Goal: Task Accomplishment & Management: Complete application form

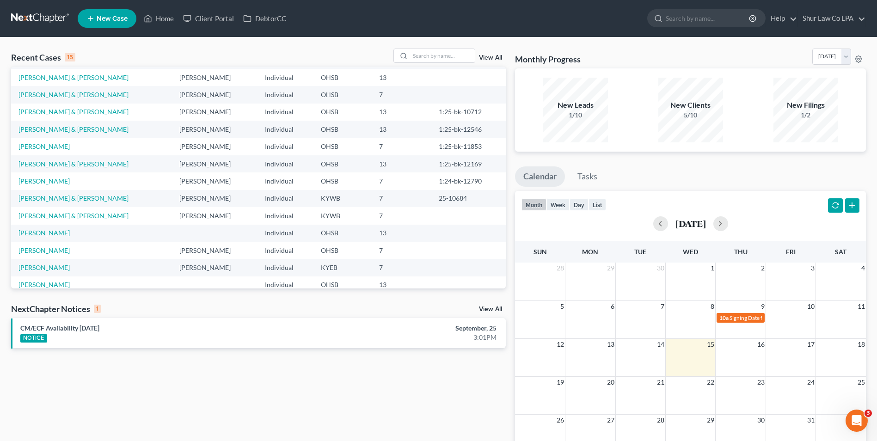
scroll to position [63, 0]
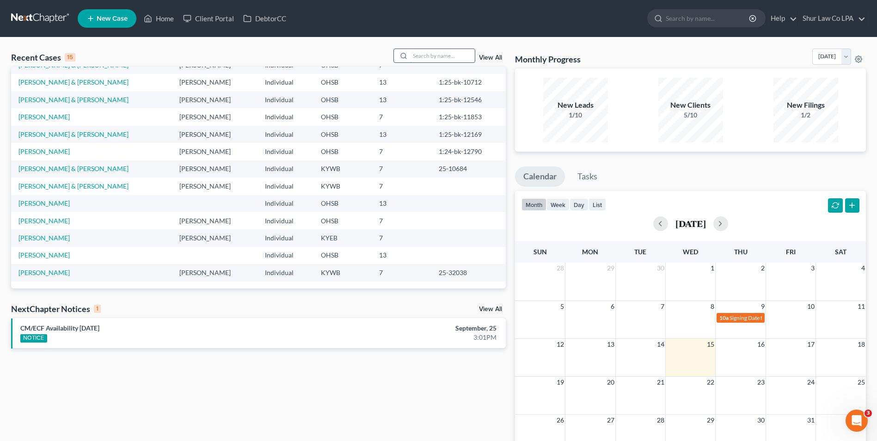
click at [442, 58] on input "search" at bounding box center [442, 55] width 65 height 13
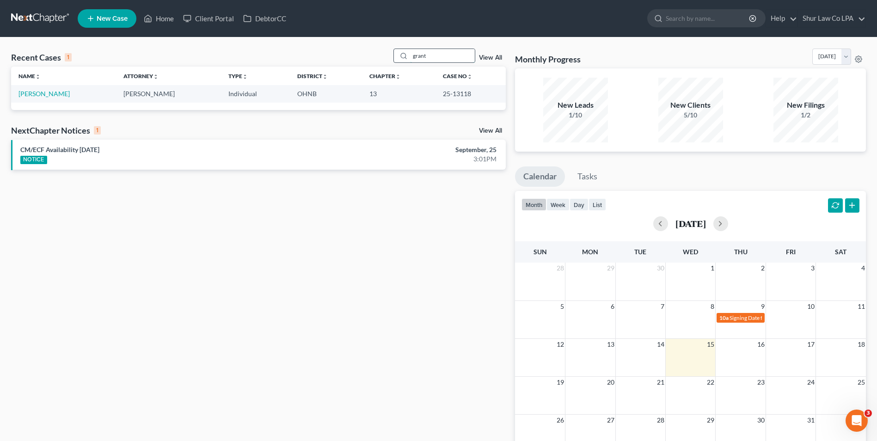
scroll to position [0, 0]
type input "grant"
click at [67, 97] on link "[PERSON_NAME]" at bounding box center [43, 94] width 51 height 8
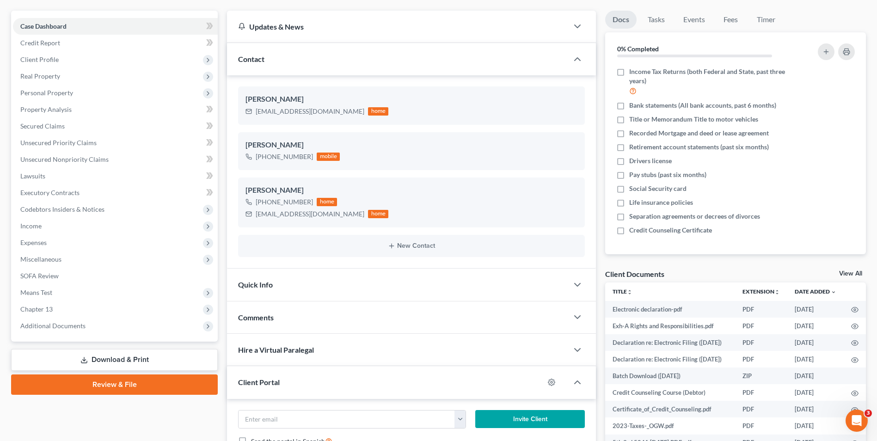
scroll to position [92, 0]
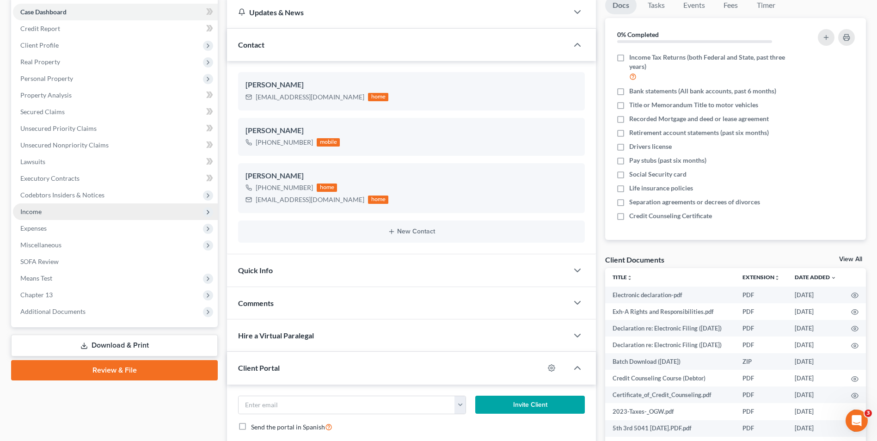
click at [31, 211] on span "Income" at bounding box center [30, 212] width 21 height 8
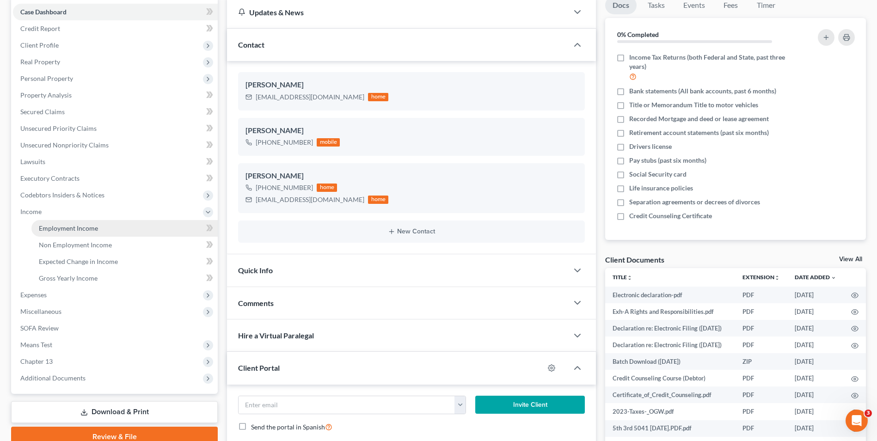
click at [41, 226] on span "Employment Income" at bounding box center [68, 228] width 59 height 8
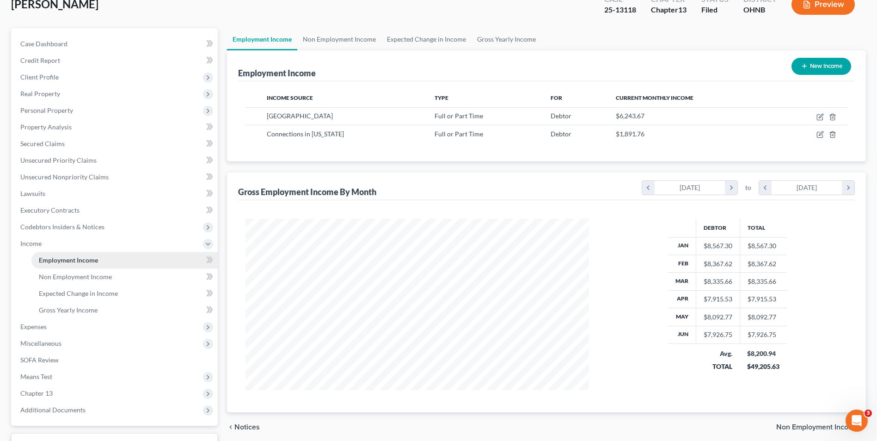
scroll to position [134, 0]
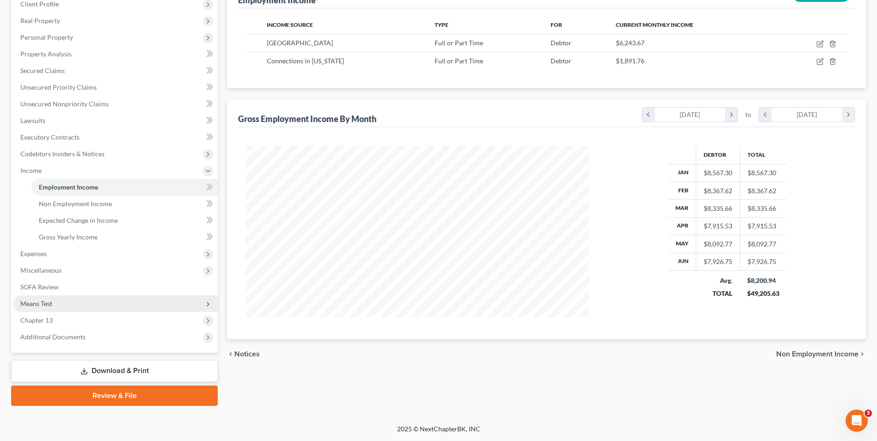
click at [55, 307] on span "Means Test" at bounding box center [115, 303] width 205 height 17
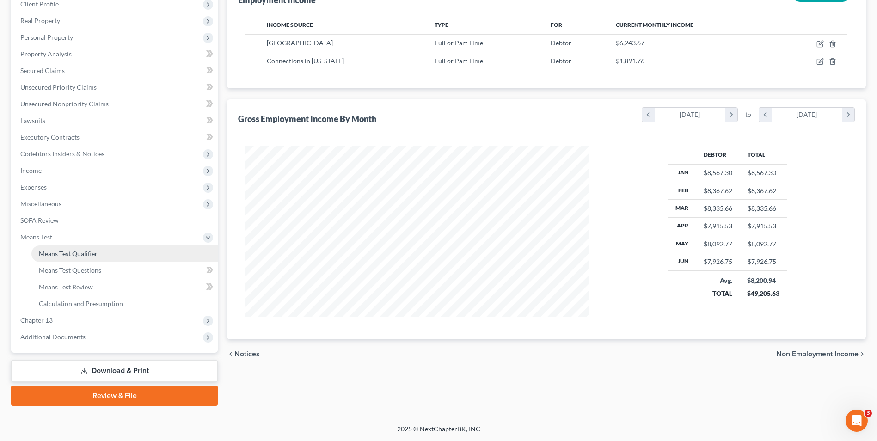
click at [78, 258] on link "Means Test Qualifier" at bounding box center [124, 253] width 186 height 17
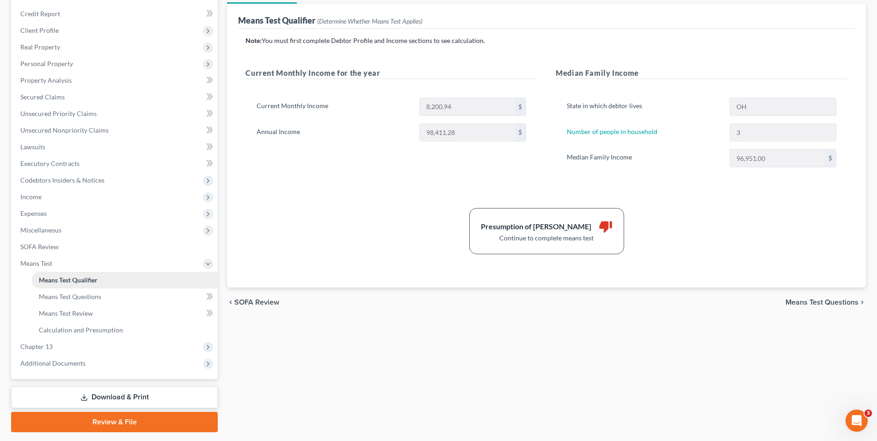
scroll to position [134, 0]
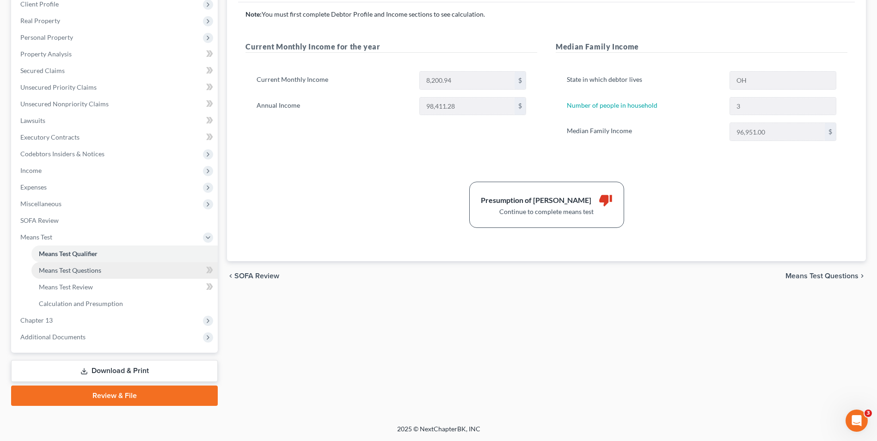
click at [69, 275] on link "Means Test Questions" at bounding box center [124, 270] width 186 height 17
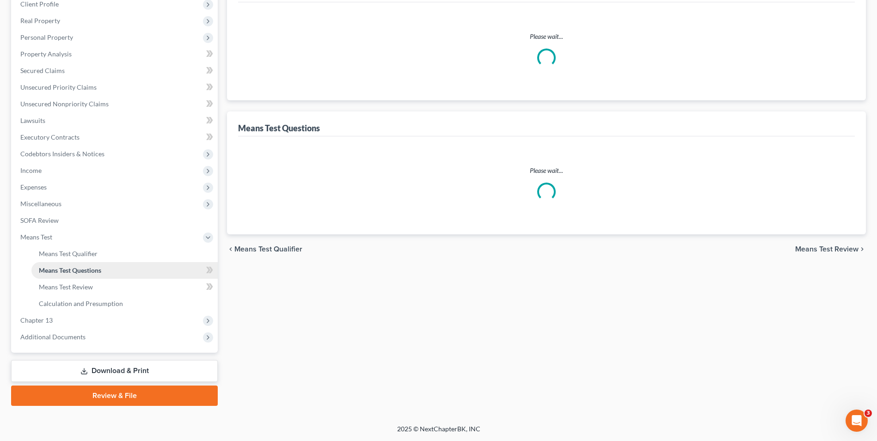
scroll to position [86, 0]
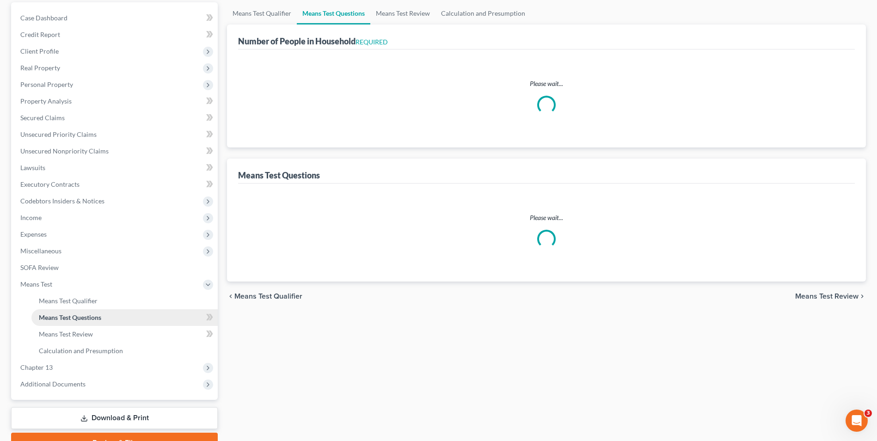
select select "0"
select select "60"
select select "1"
select select "60"
select select "3"
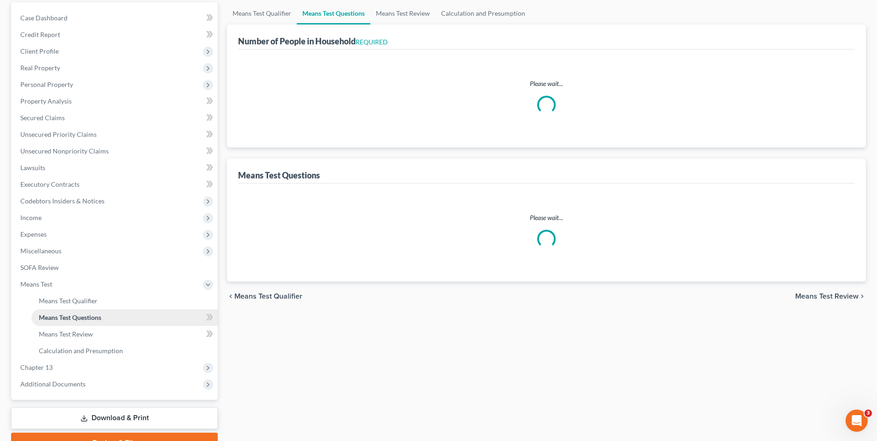
select select "2"
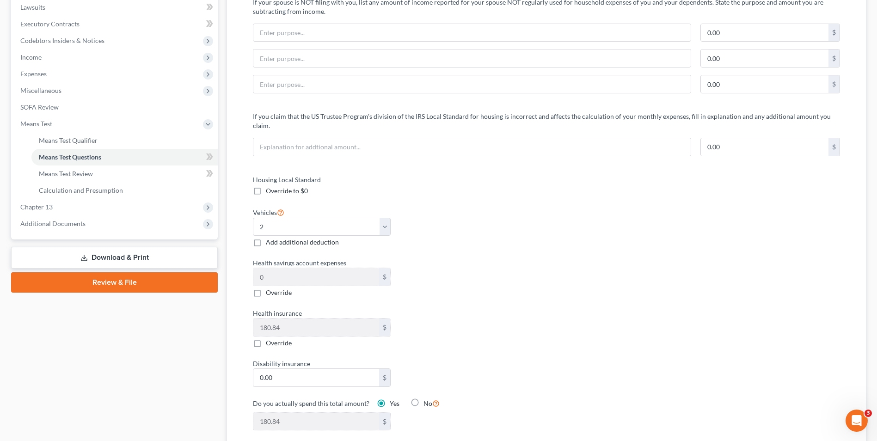
scroll to position [185, 0]
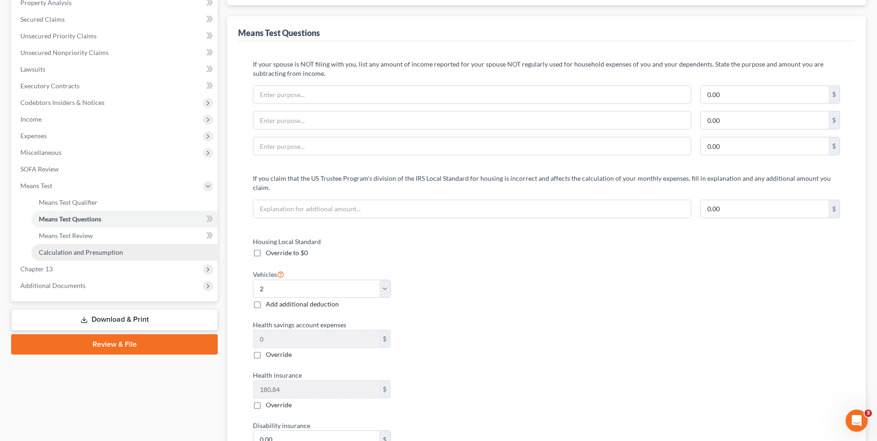
click at [115, 251] on span "Calculation and Presumption" at bounding box center [81, 252] width 84 height 8
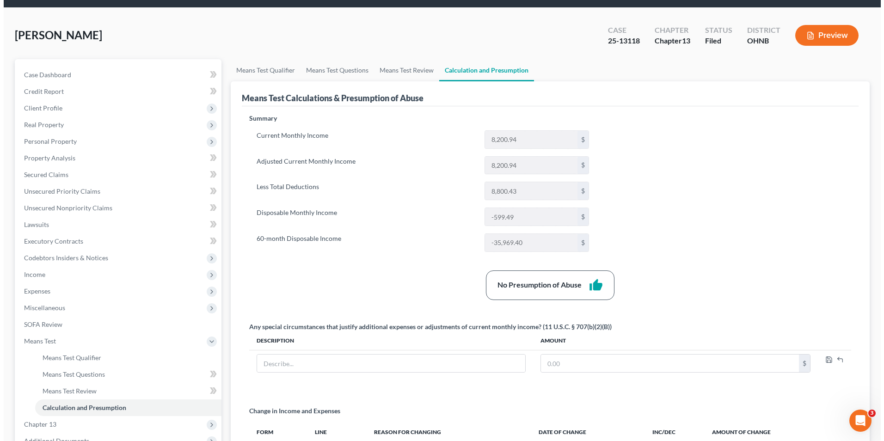
scroll to position [46, 0]
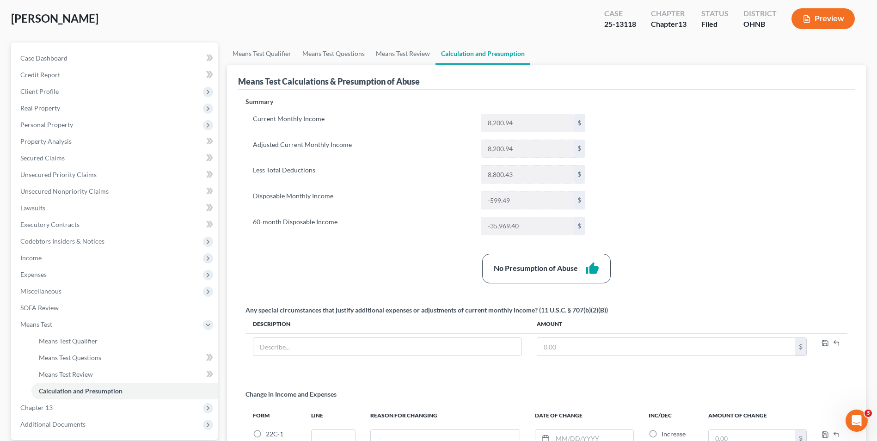
click at [832, 15] on button "Preview" at bounding box center [822, 18] width 63 height 21
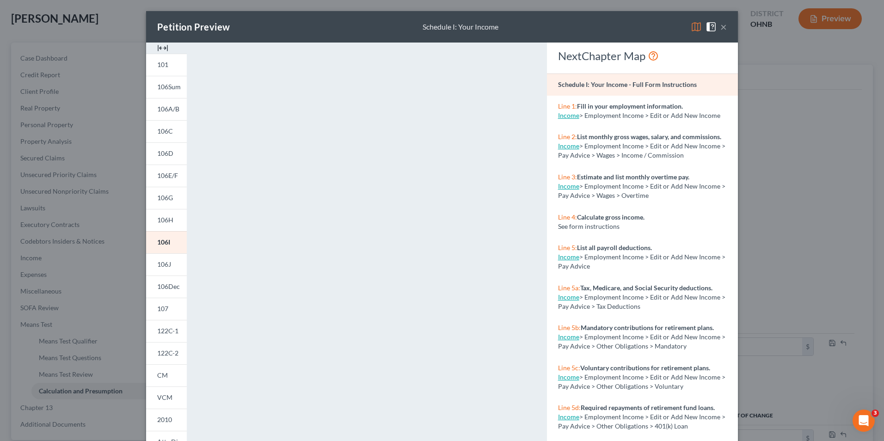
click at [161, 48] on img at bounding box center [162, 48] width 11 height 11
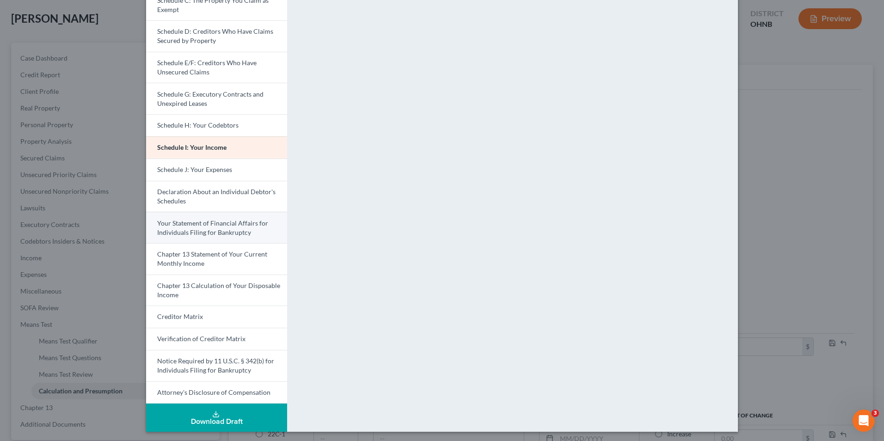
scroll to position [142, 0]
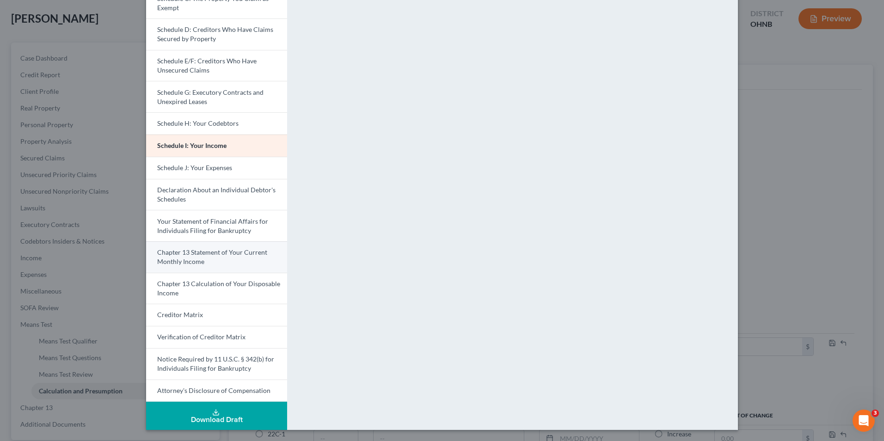
click at [220, 265] on link "Chapter 13 Statement of Your Current Monthly Income" at bounding box center [216, 256] width 141 height 31
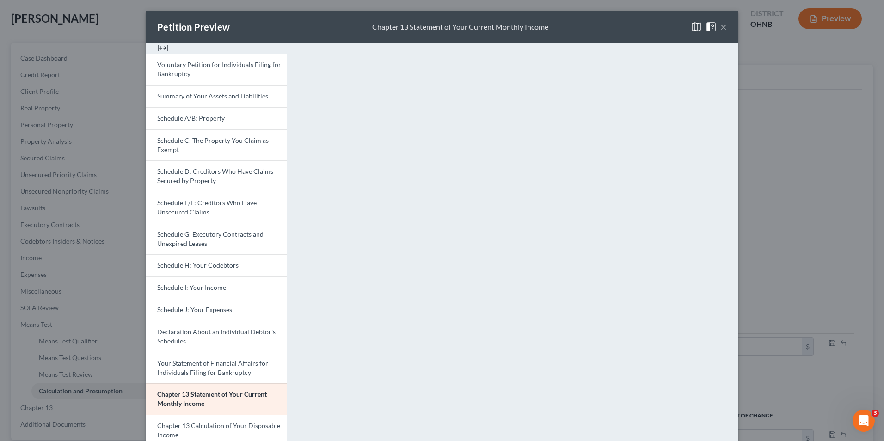
scroll to position [139, 0]
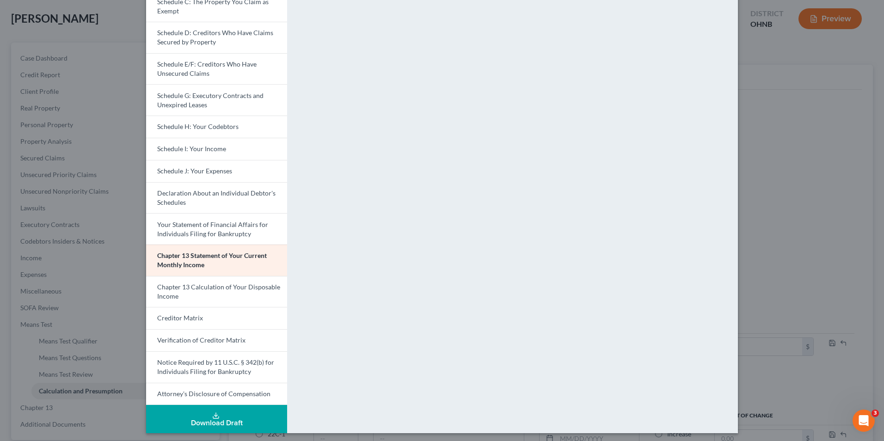
click at [420, 399] on div "<object ng-attr-data='[URL][DOMAIN_NAME]' type='application/pdf' width='100%' h…" at bounding box center [517, 168] width 451 height 529
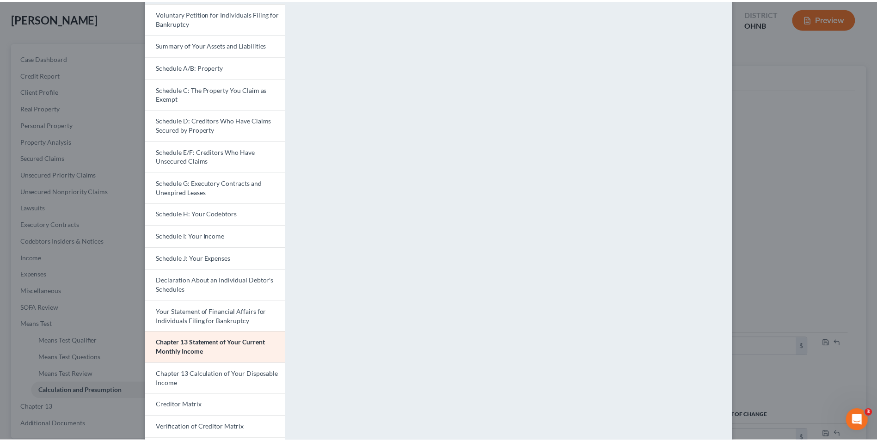
scroll to position [0, 0]
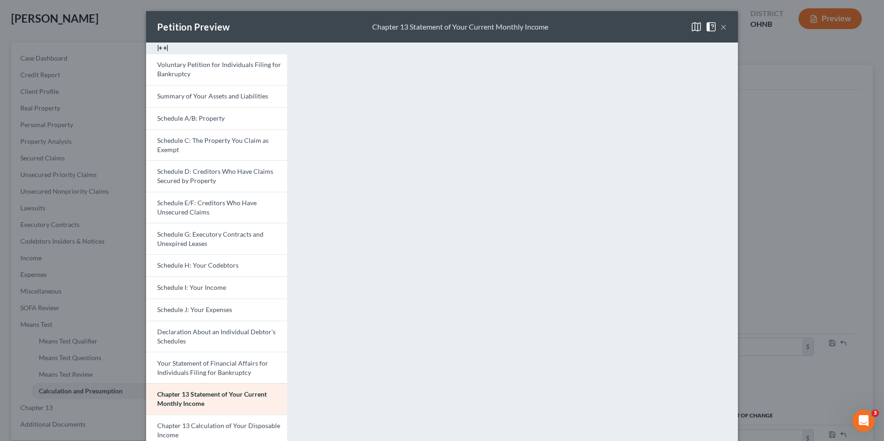
click at [720, 26] on button "×" at bounding box center [723, 26] width 6 height 11
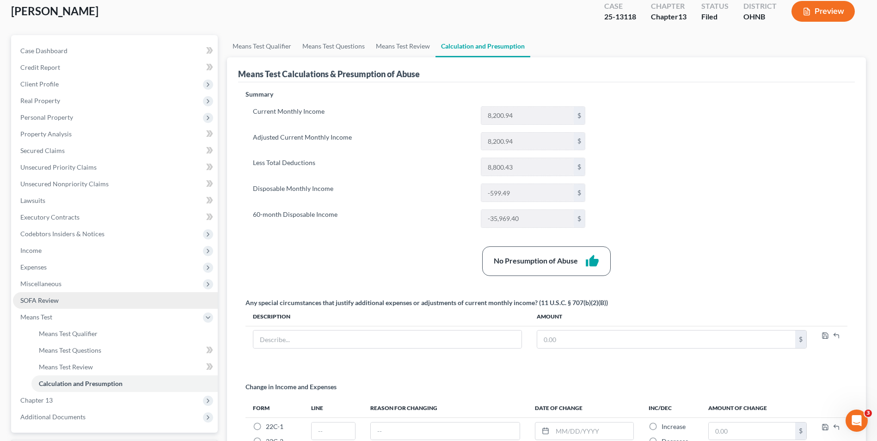
scroll to position [157, 0]
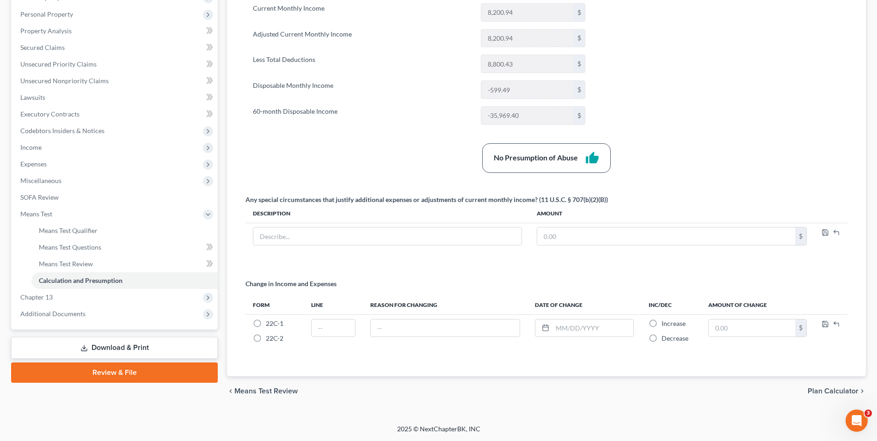
click at [138, 347] on link "Download & Print" at bounding box center [114, 348] width 207 height 22
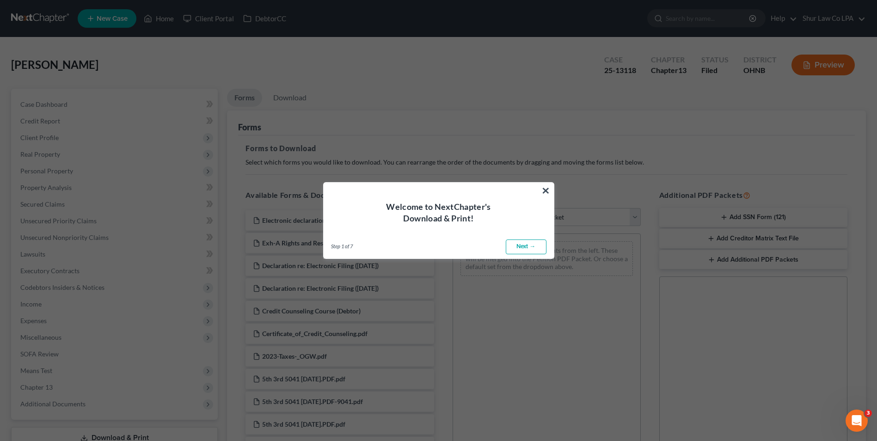
click at [545, 191] on button "×" at bounding box center [545, 190] width 9 height 15
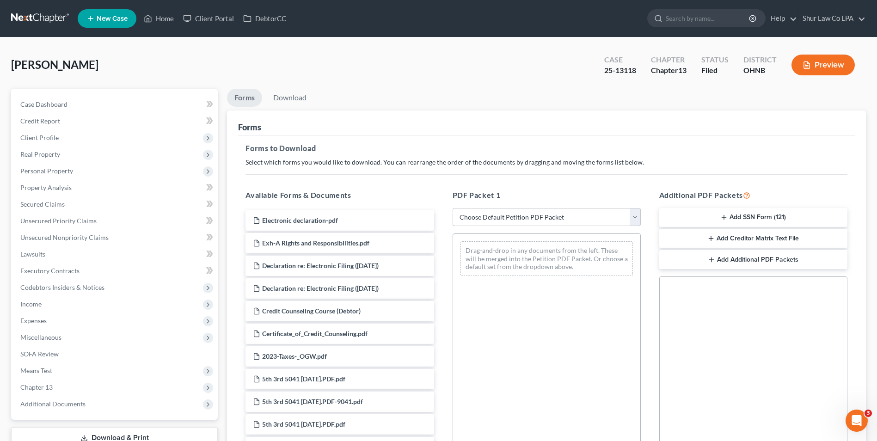
click at [636, 215] on select "Choose Default Petition PDF Packet Complete Bankruptcy Petition (all forms and …" at bounding box center [547, 217] width 188 height 18
select select "2"
click at [453, 208] on select "Choose Default Petition PDF Packet Complete Bankruptcy Petition (all forms and …" at bounding box center [547, 217] width 188 height 18
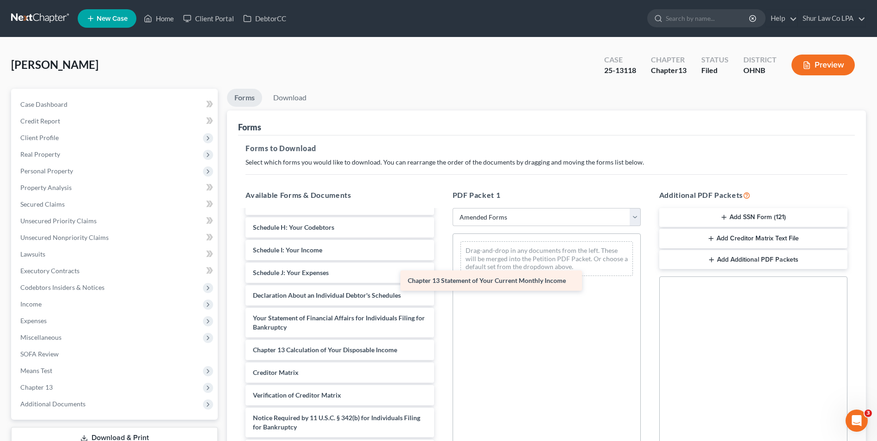
scroll to position [161, 0]
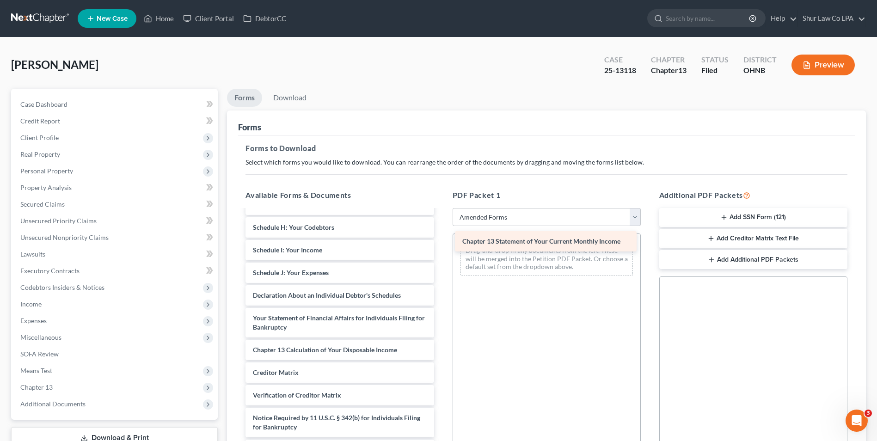
drag, startPoint x: 380, startPoint y: 330, endPoint x: 589, endPoint y: 244, distance: 226.4
click at [441, 244] on div "Chapter 13 Statement of Your Current Monthly Income Voluntary Petition for Indi…" at bounding box center [339, 254] width 203 height 410
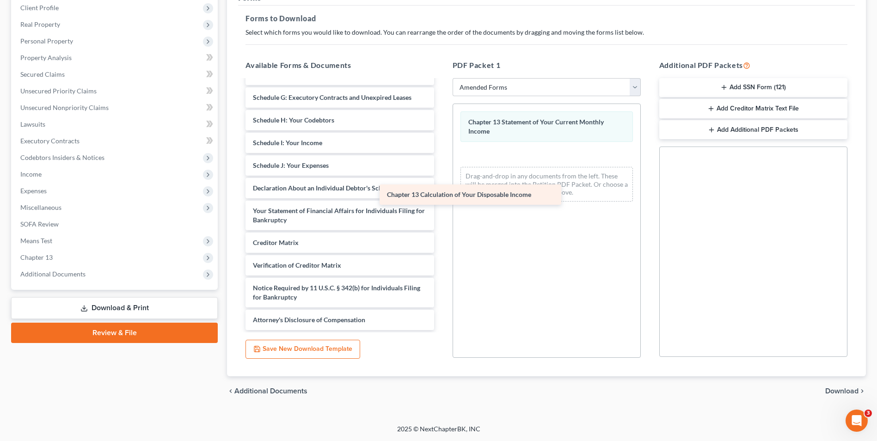
scroll to position [138, 0]
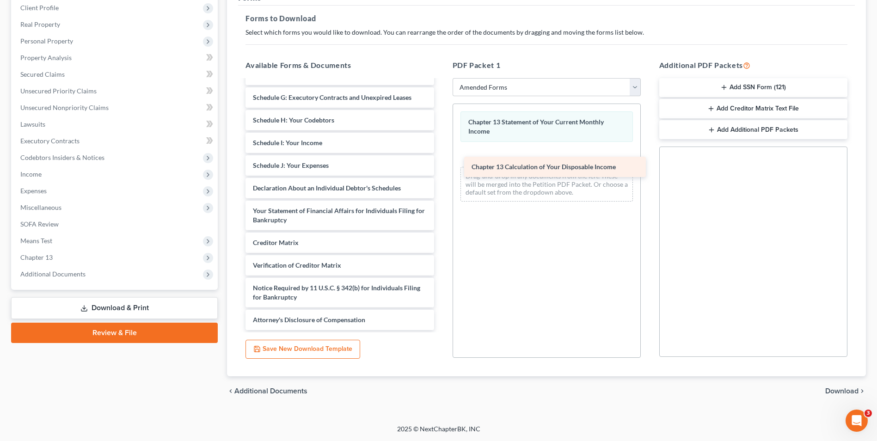
drag, startPoint x: 364, startPoint y: 223, endPoint x: 583, endPoint y: 170, distance: 225.0
click at [441, 170] on div "Chapter 13 Calculation of Your Disposable Income Voluntary Petition for Individ…" at bounding box center [339, 136] width 203 height 388
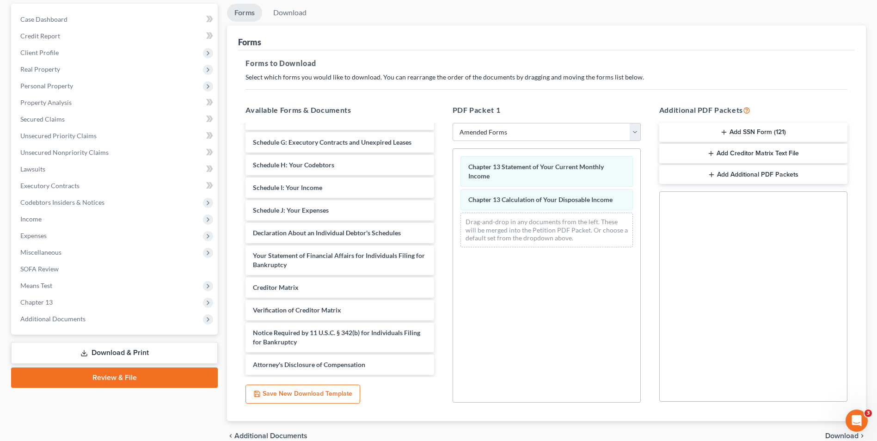
scroll to position [0, 0]
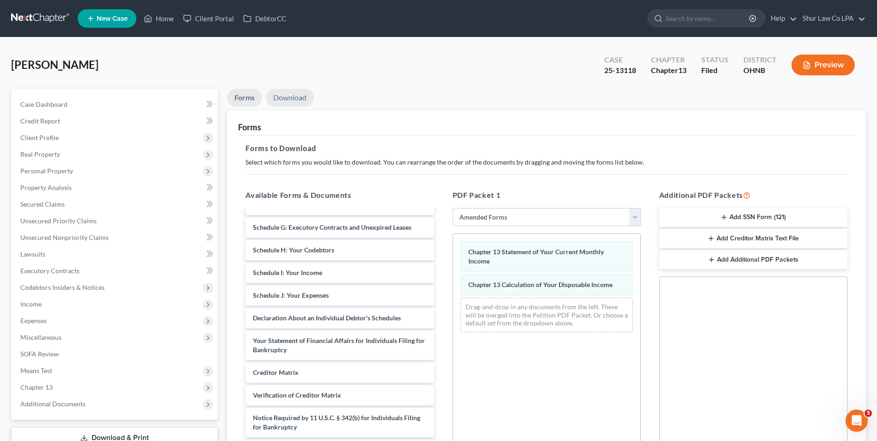
click at [300, 100] on link "Download" at bounding box center [290, 98] width 48 height 18
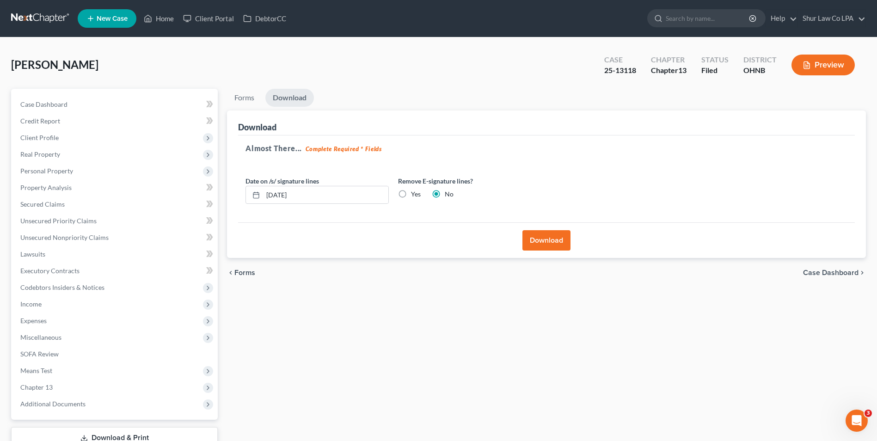
click at [543, 237] on button "Download" at bounding box center [546, 240] width 48 height 20
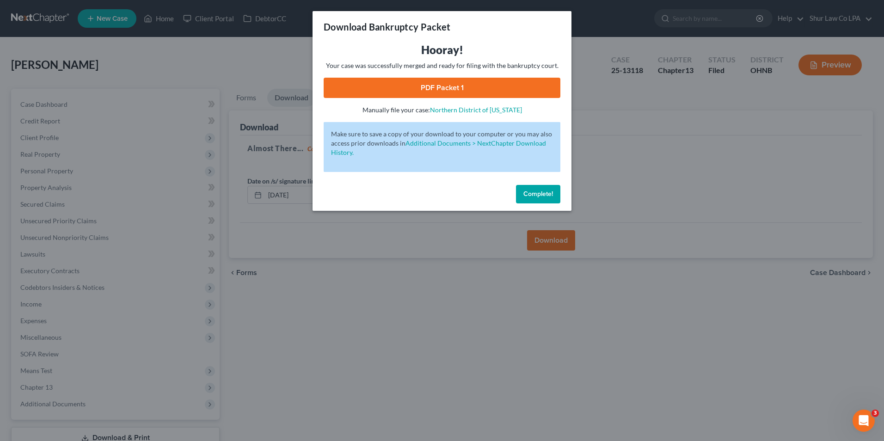
click at [435, 87] on link "PDF Packet 1" at bounding box center [442, 88] width 237 height 20
click at [540, 193] on span "Complete!" at bounding box center [538, 194] width 30 height 8
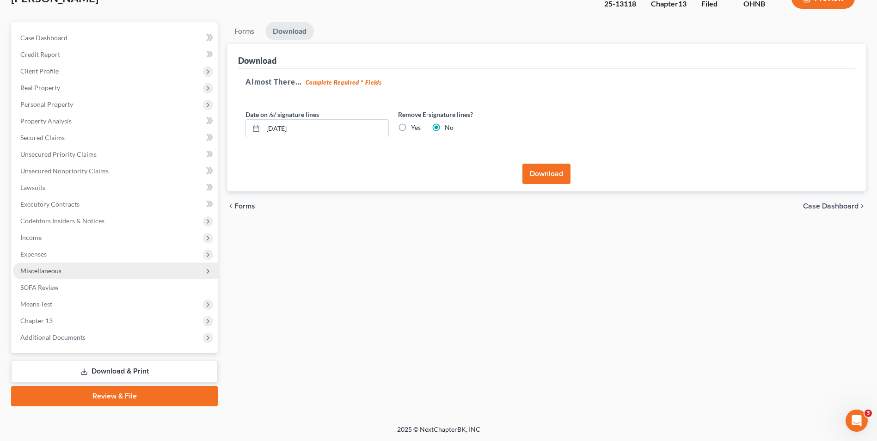
scroll to position [67, 0]
click at [58, 324] on span "Chapter 13" at bounding box center [115, 320] width 205 height 17
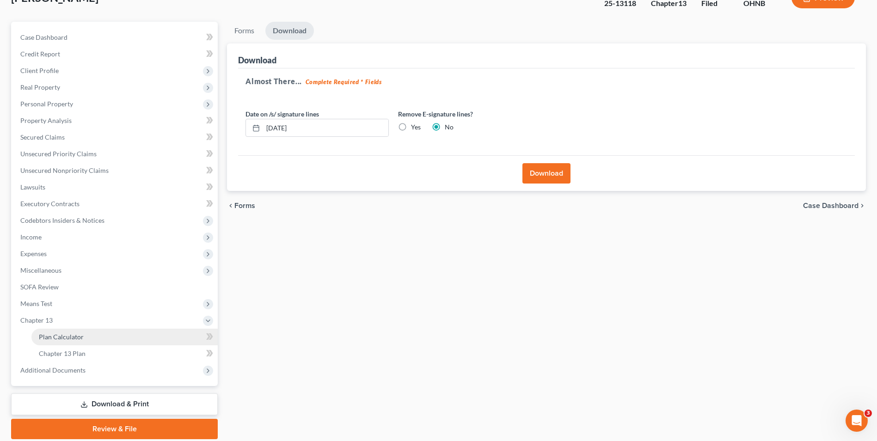
click at [57, 334] on span "Plan Calculator" at bounding box center [61, 337] width 45 height 8
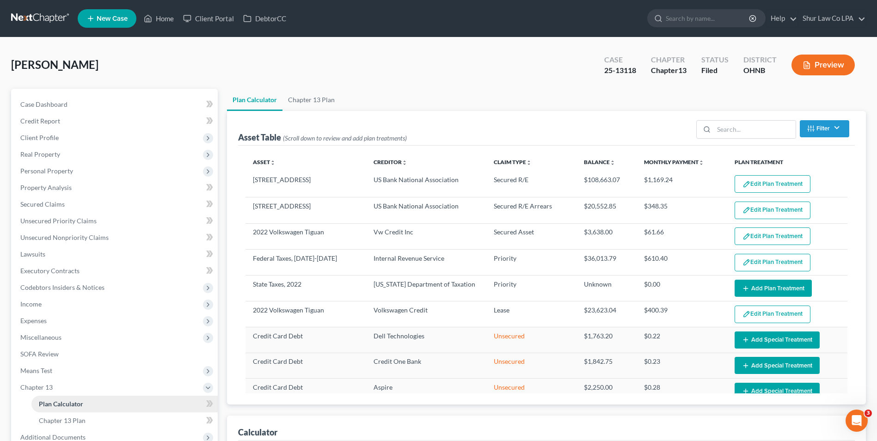
select select "58"
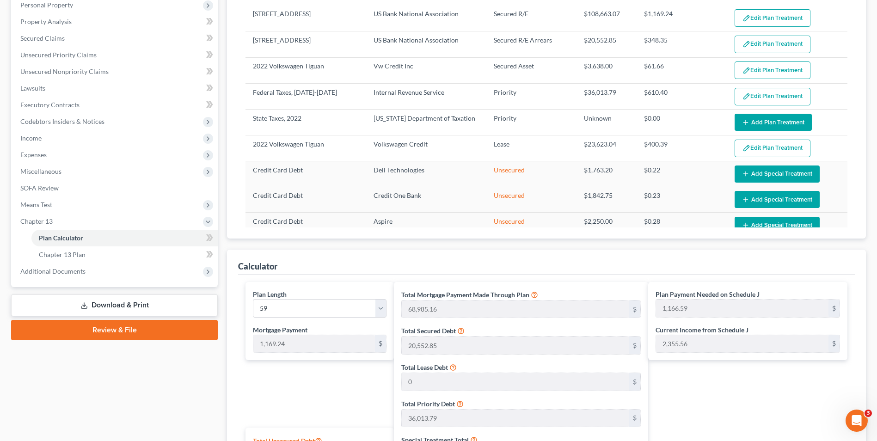
scroll to position [277, 0]
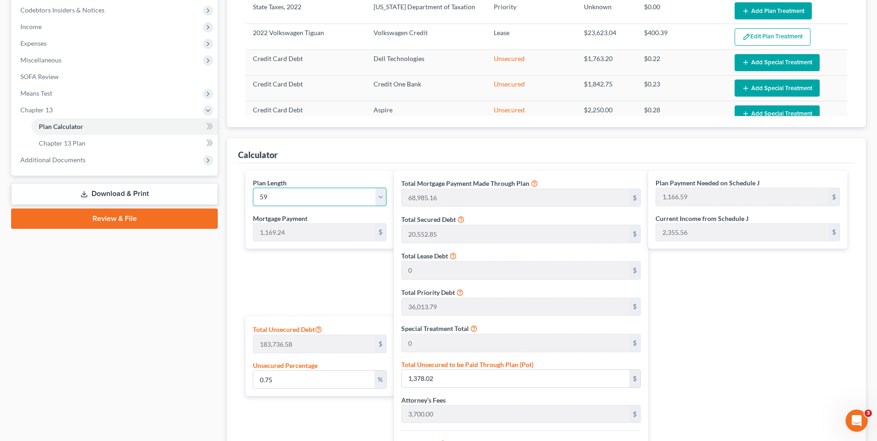
click at [378, 196] on select "1 2 3 4 5 6 7 8 9 10 11 12 13 14 15 16 17 18 19 20 21 22 23 24 25 26 27 28 29 3…" at bounding box center [319, 197] width 133 height 18
select select "59"
click at [253, 188] on select "1 2 3 4 5 6 7 8 9 10 11 12 13 14 15 16 17 18 19 20 21 22 23 24 25 26 27 28 29 3…" at bounding box center [319, 197] width 133 height 18
type input "70,154.40"
type input "131,799.06"
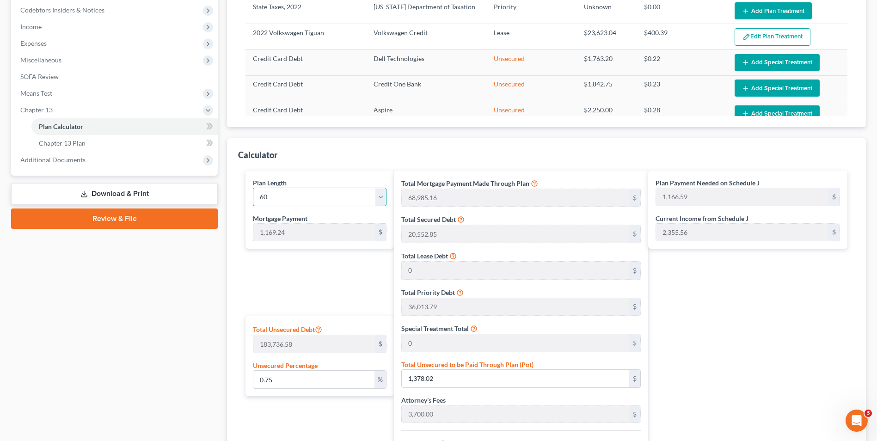
type input "7,248.94"
type input "139,048.01"
type input "1,148.22"
select select "59"
type input "2,317.46"
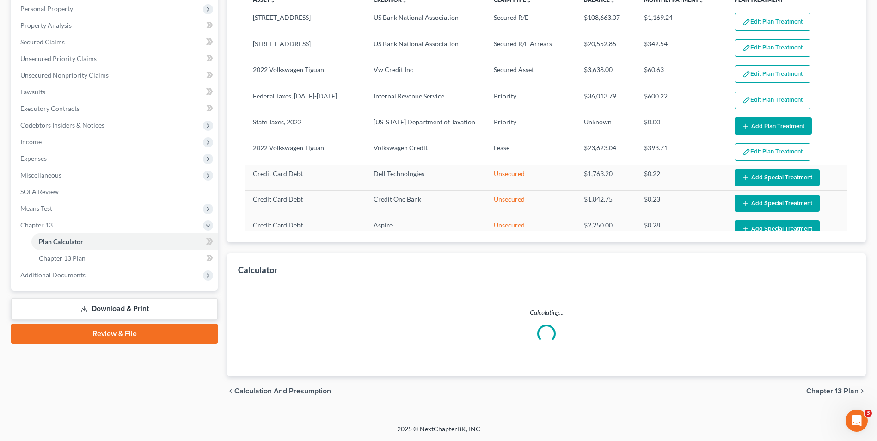
select select "59"
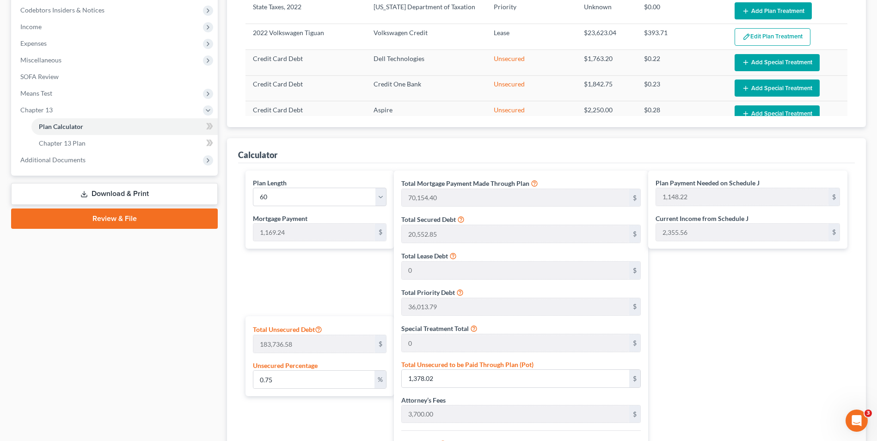
click at [265, 298] on div "Plan Length 1 2 3 4 5 6 7 8 9 10 11 12 13 14 15 16 17 18 19 20 21 22 23 24 25 2…" at bounding box center [317, 377] width 153 height 412
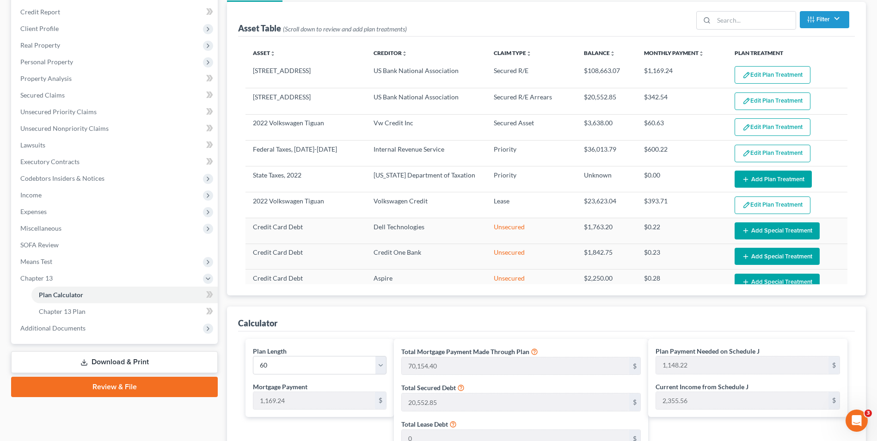
scroll to position [0, 0]
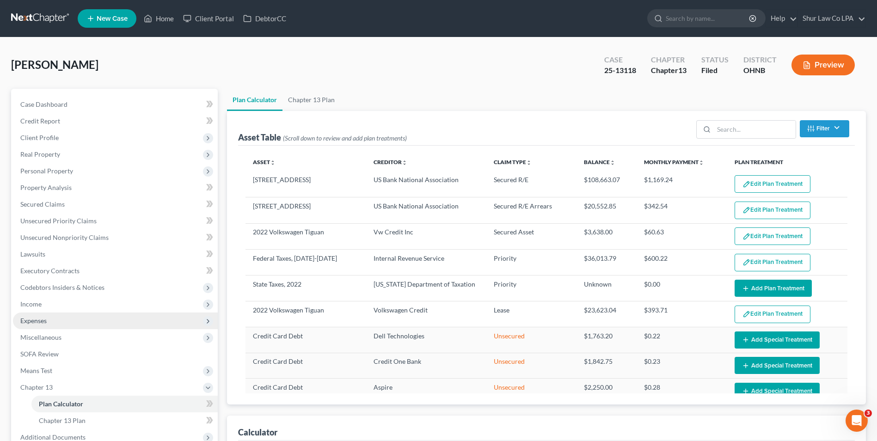
click at [40, 318] on span "Expenses" at bounding box center [33, 321] width 26 height 8
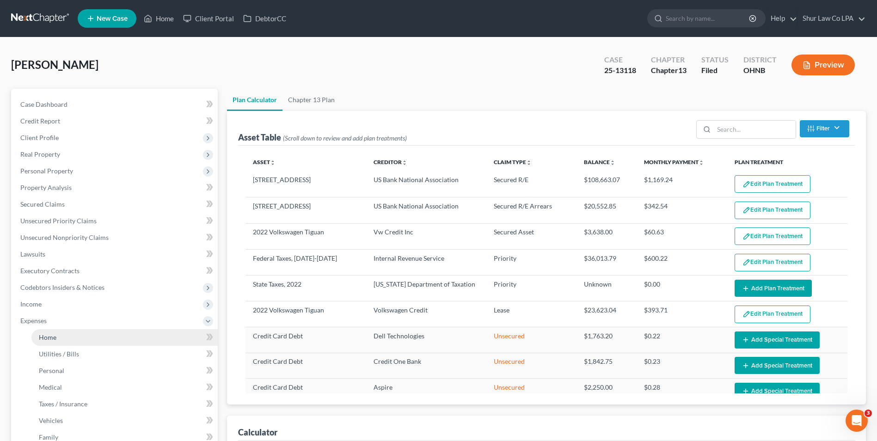
click at [59, 334] on link "Home" at bounding box center [124, 337] width 186 height 17
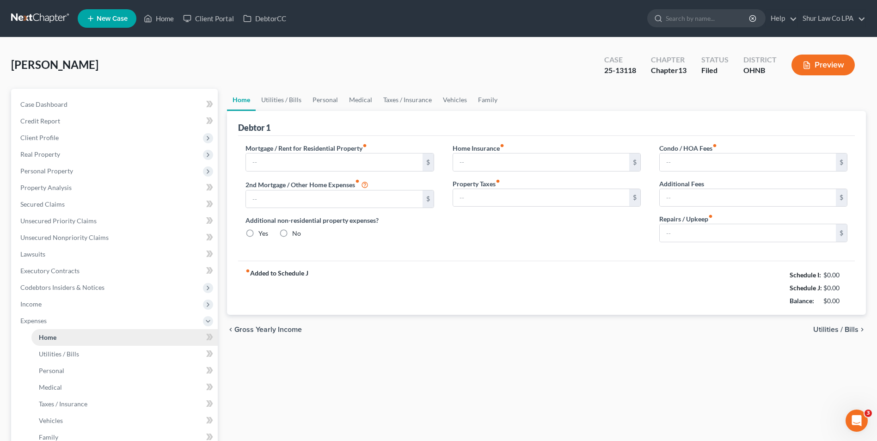
type input "0.00"
radio input "true"
type input "0.00"
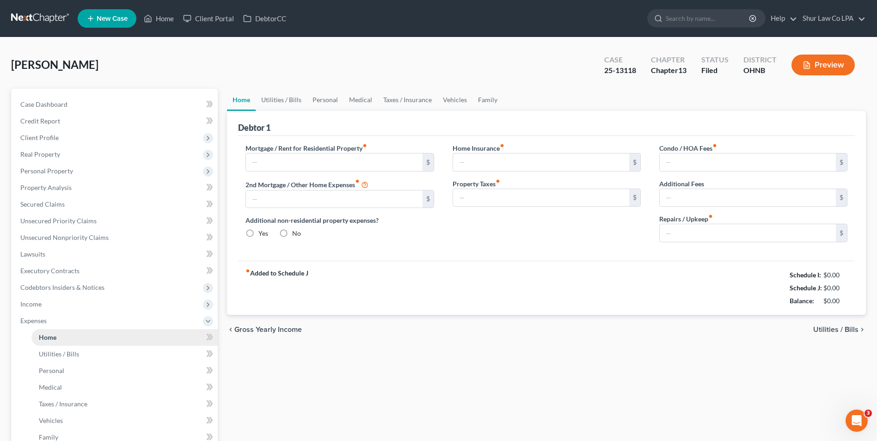
type input "0.00"
type input "150.00"
click at [266, 98] on link "Utilities / Bills" at bounding box center [281, 100] width 51 height 22
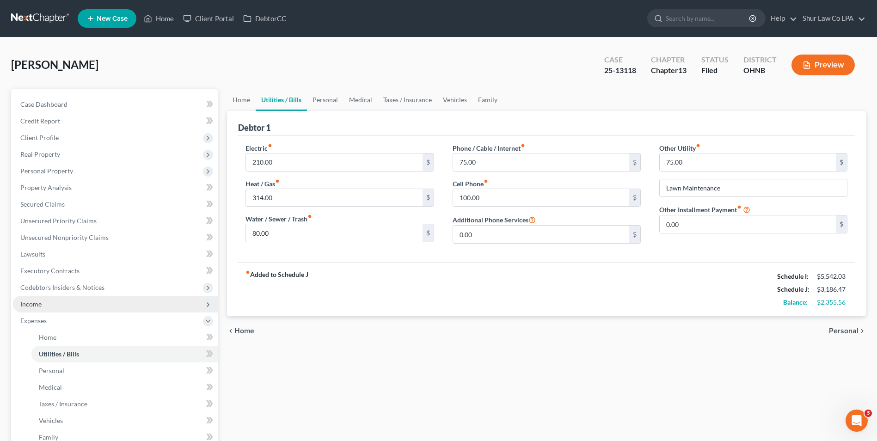
click at [37, 300] on span "Income" at bounding box center [30, 304] width 21 height 8
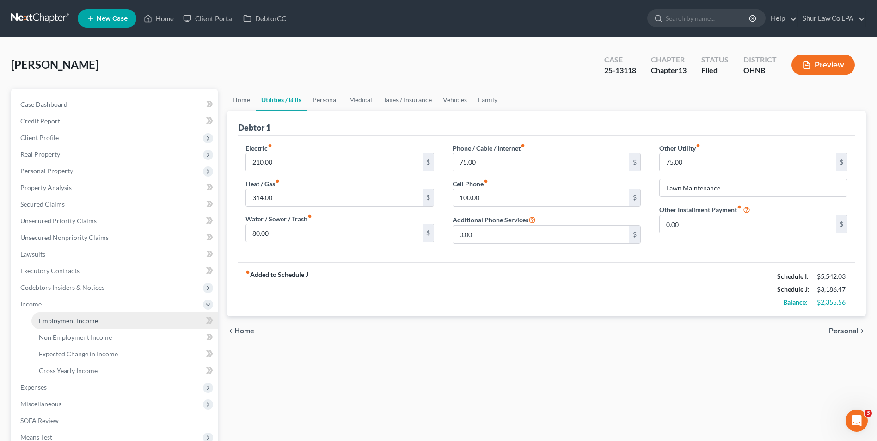
click at [43, 317] on span "Employment Income" at bounding box center [68, 321] width 59 height 8
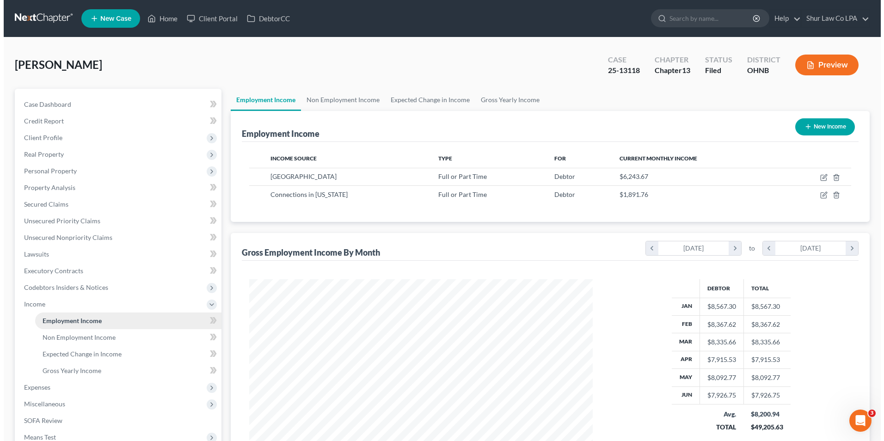
scroll to position [171, 361]
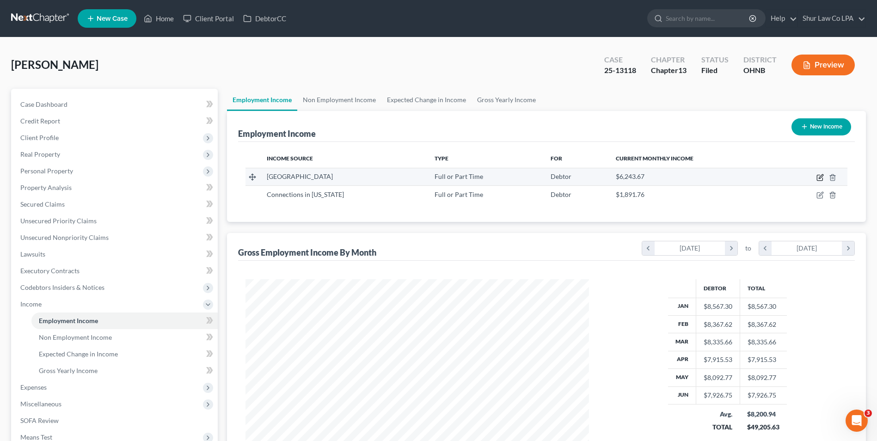
click at [819, 175] on icon "button" at bounding box center [820, 178] width 6 height 6
select select "0"
select select "36"
select select "0"
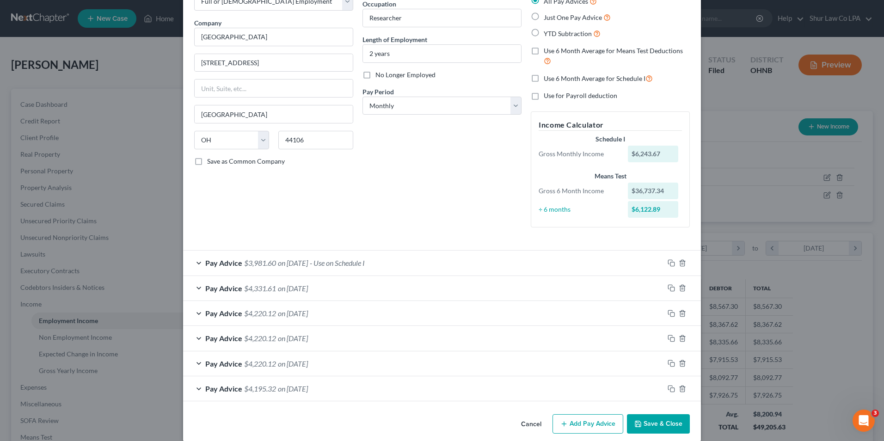
scroll to position [62, 0]
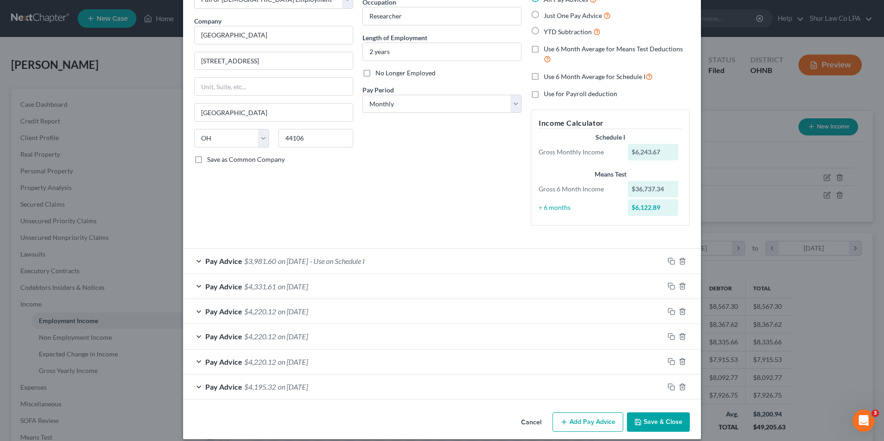
click at [308, 308] on span "on [DATE]" at bounding box center [293, 311] width 30 height 9
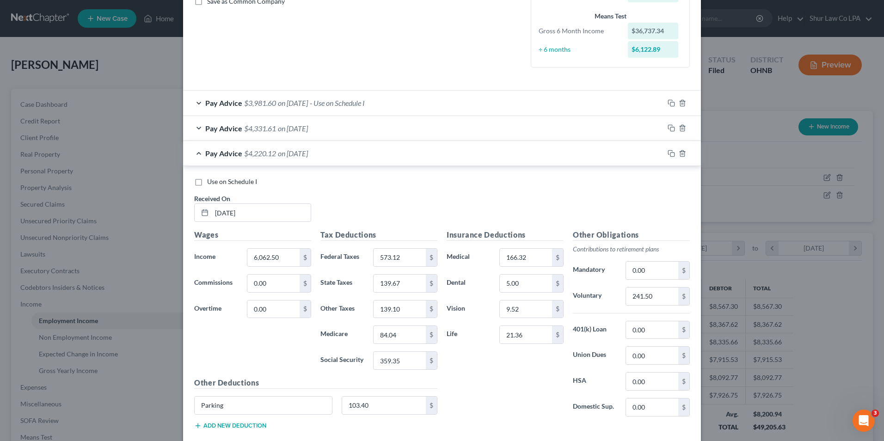
scroll to position [211, 0]
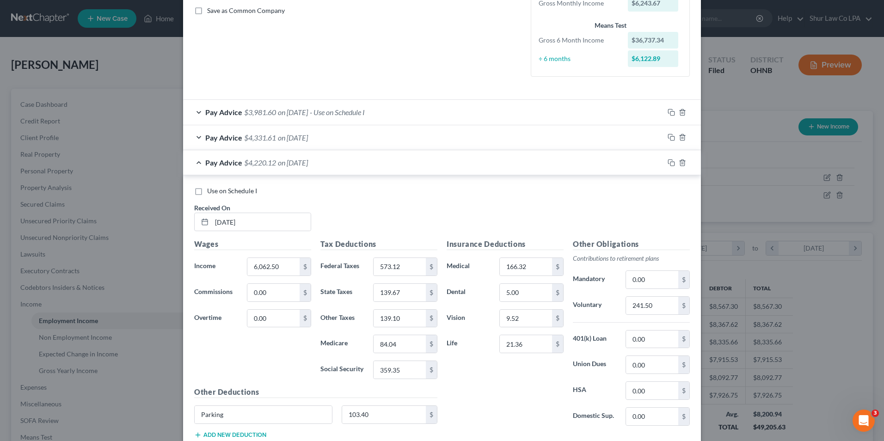
click at [301, 111] on span "on [DATE]" at bounding box center [293, 112] width 30 height 9
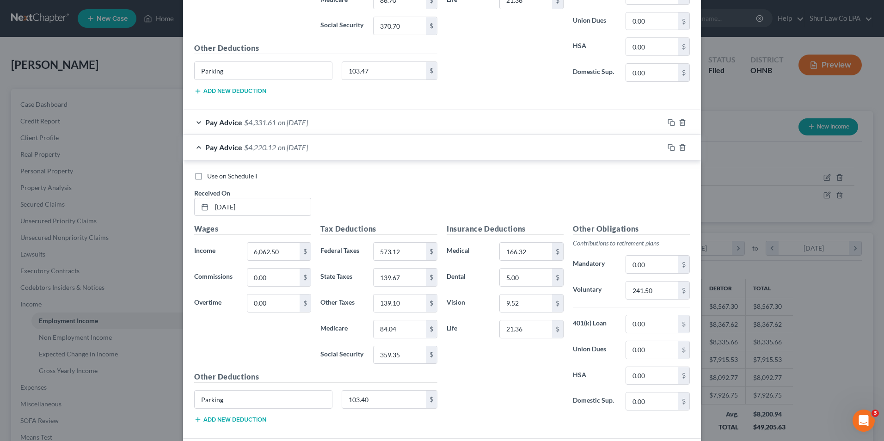
scroll to position [488, 0]
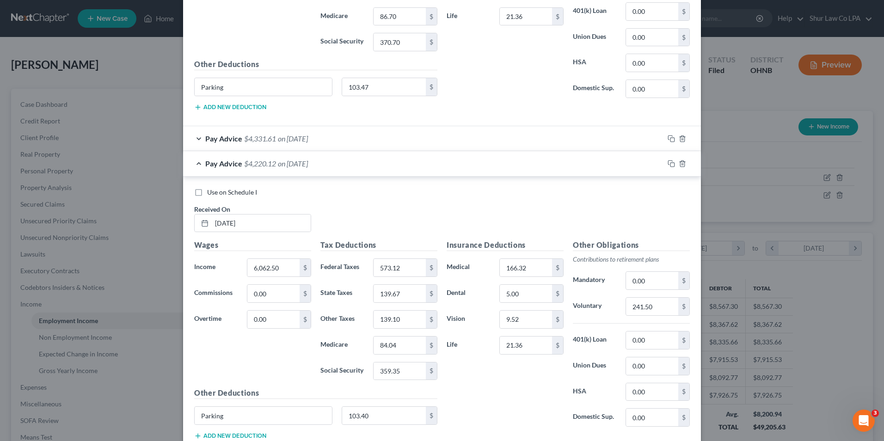
click at [235, 138] on span "Pay Advice" at bounding box center [223, 138] width 37 height 9
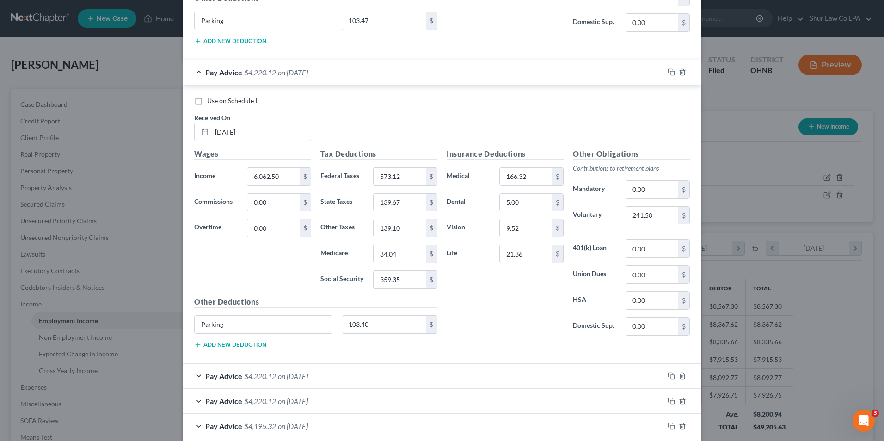
scroll to position [906, 0]
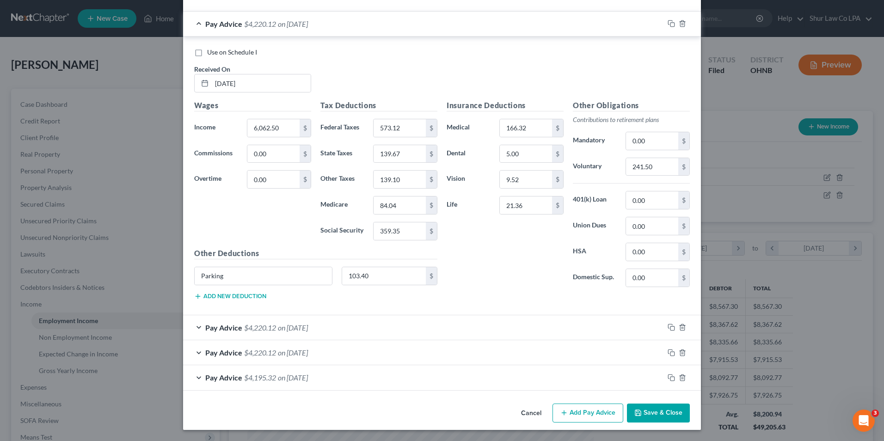
click at [220, 331] on span "Pay Advice" at bounding box center [223, 327] width 37 height 9
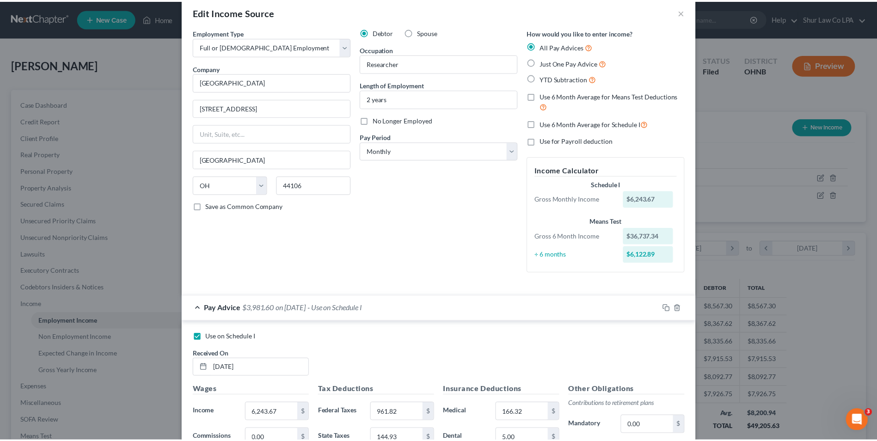
scroll to position [0, 0]
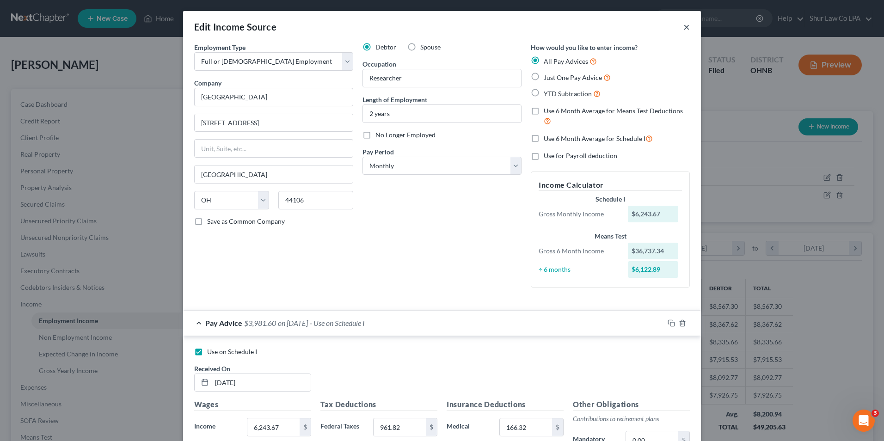
click at [683, 30] on button "×" at bounding box center [686, 26] width 6 height 11
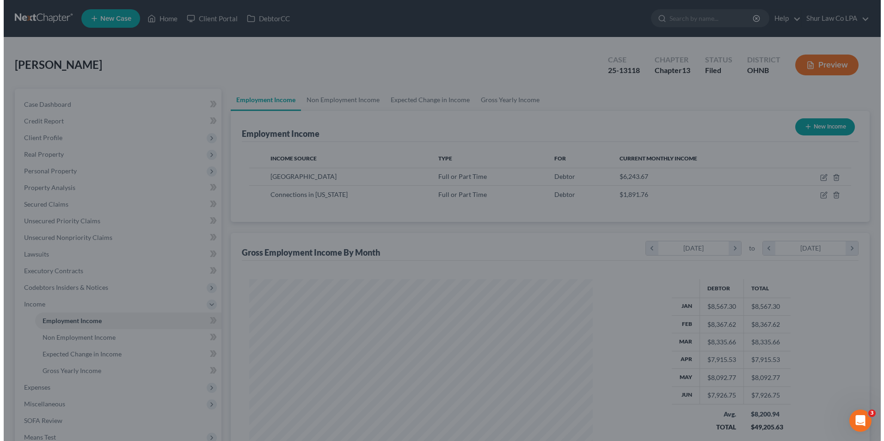
scroll to position [462076, 461886]
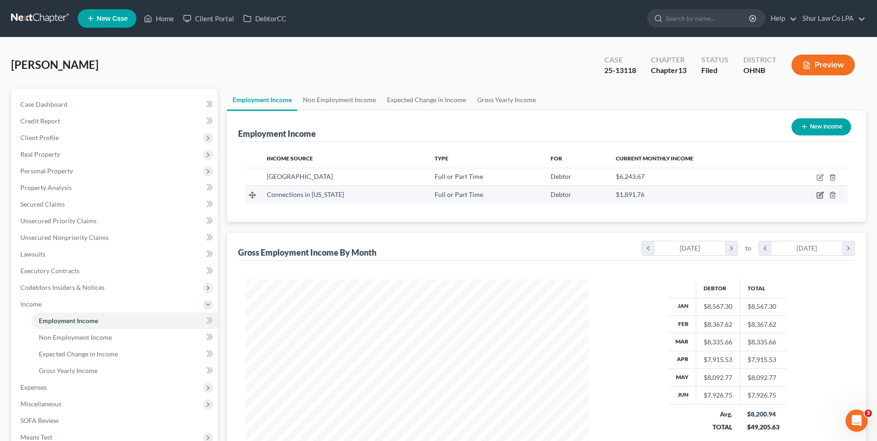
click at [820, 194] on icon "button" at bounding box center [821, 194] width 4 height 4
select select "0"
select select "36"
select select "2"
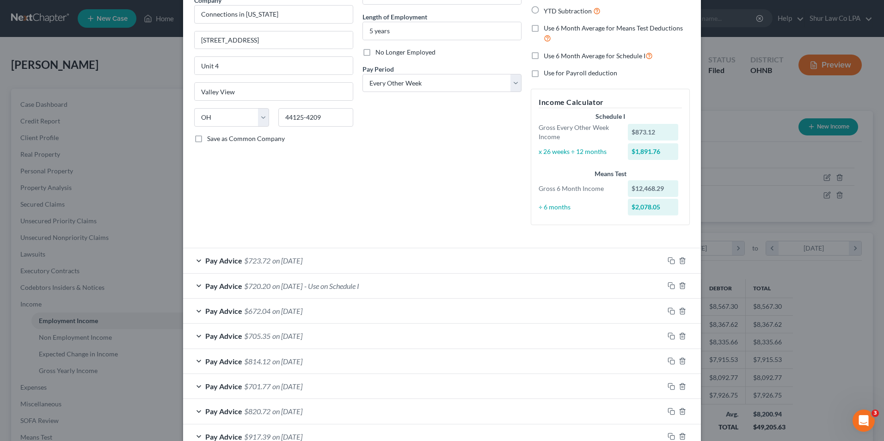
scroll to position [82, 0]
click at [199, 259] on div "Pay Advice $723.72 on [DATE]" at bounding box center [423, 261] width 481 height 24
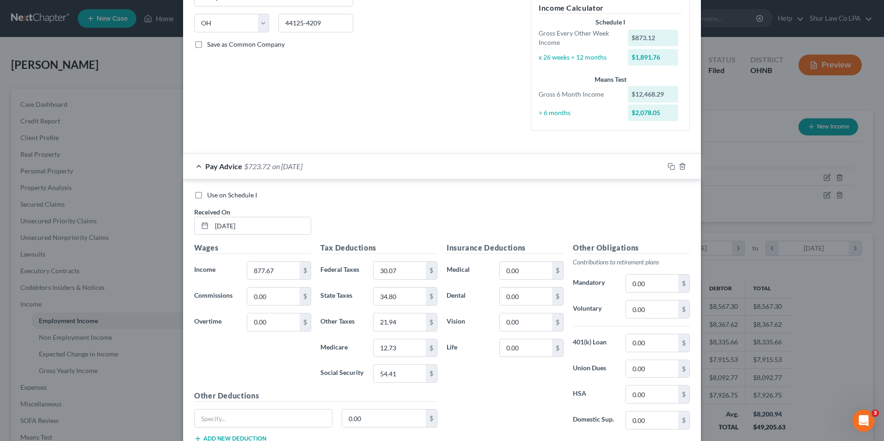
scroll to position [176, 0]
click at [207, 196] on label "Use on Schedule I" at bounding box center [232, 195] width 50 height 9
click at [211, 196] on input "Use on Schedule I" at bounding box center [214, 194] width 6 height 6
checkbox input "true"
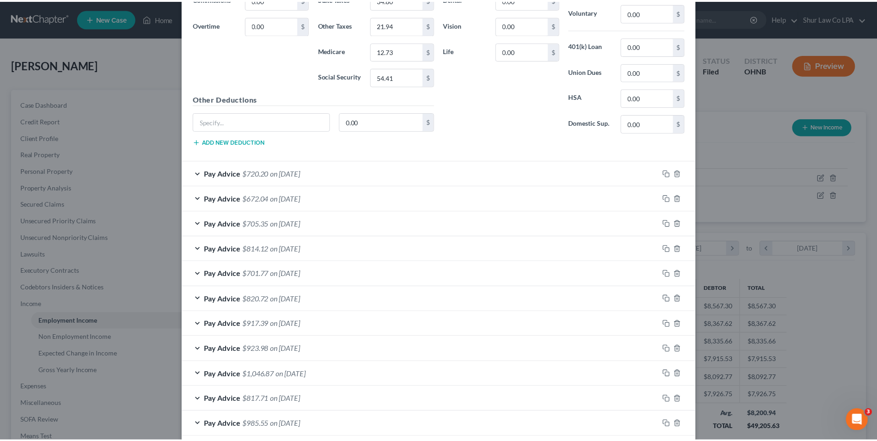
scroll to position [546, 0]
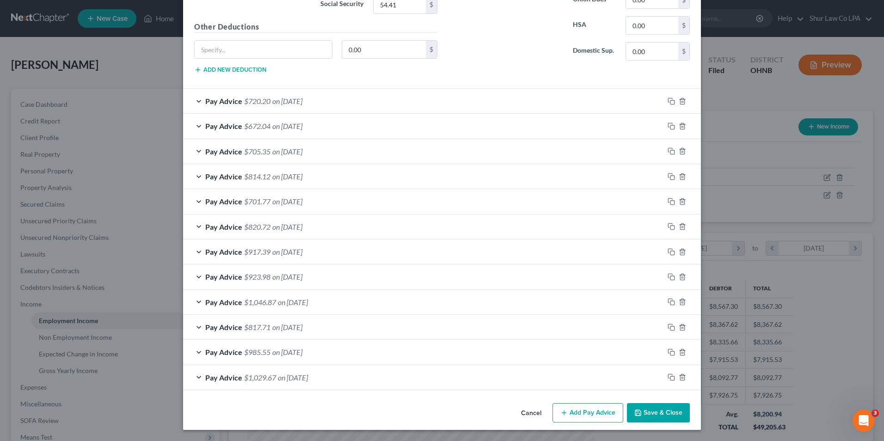
click at [667, 409] on button "Save & Close" at bounding box center [658, 412] width 63 height 19
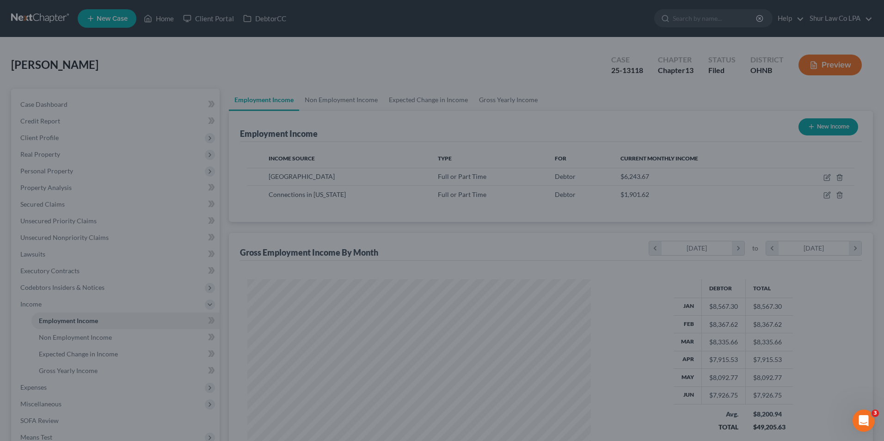
scroll to position [462076, 461886]
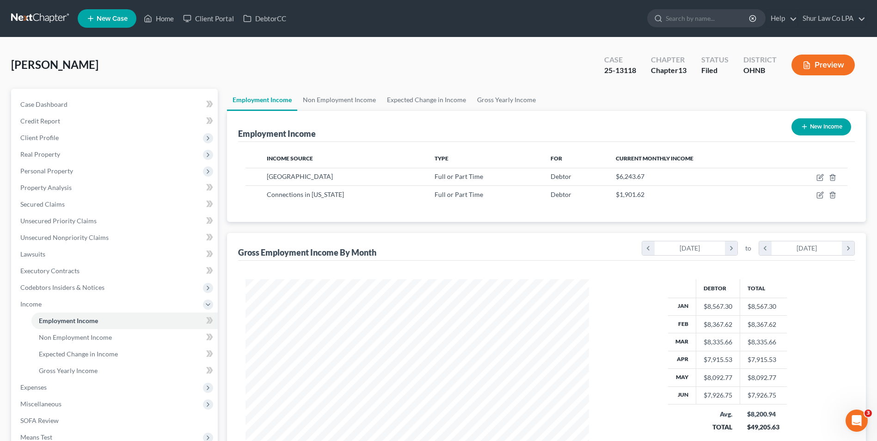
click at [832, 71] on button "Preview" at bounding box center [822, 65] width 63 height 21
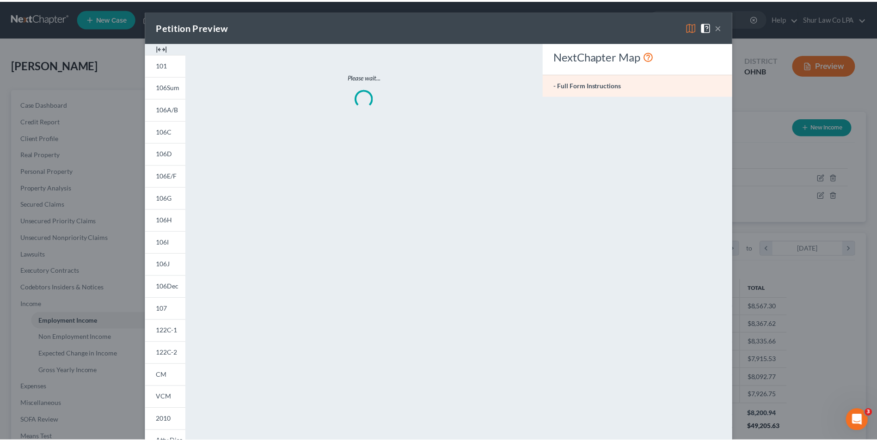
scroll to position [173, 365]
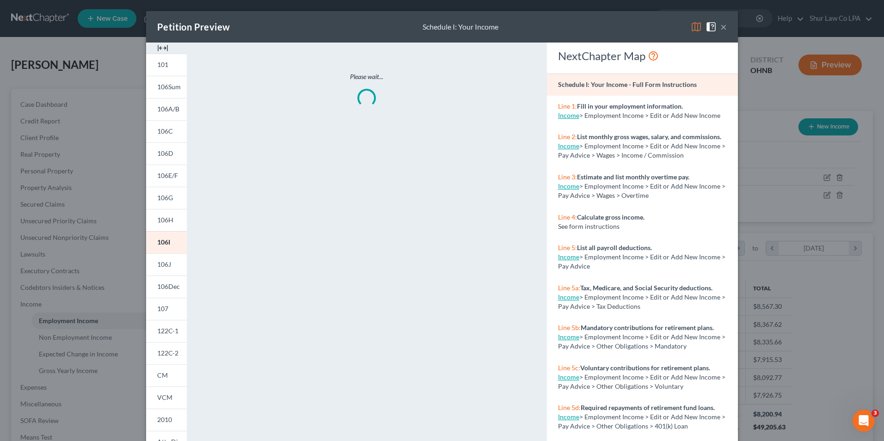
click at [163, 47] on img at bounding box center [162, 48] width 11 height 11
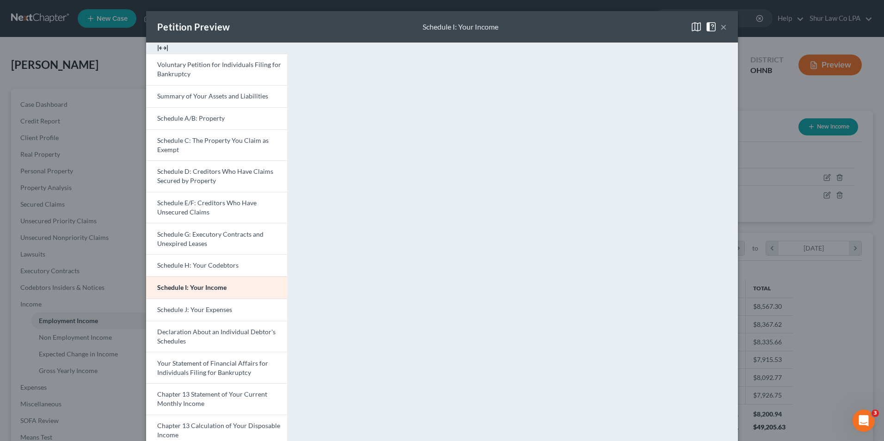
click at [722, 27] on button "×" at bounding box center [723, 26] width 6 height 11
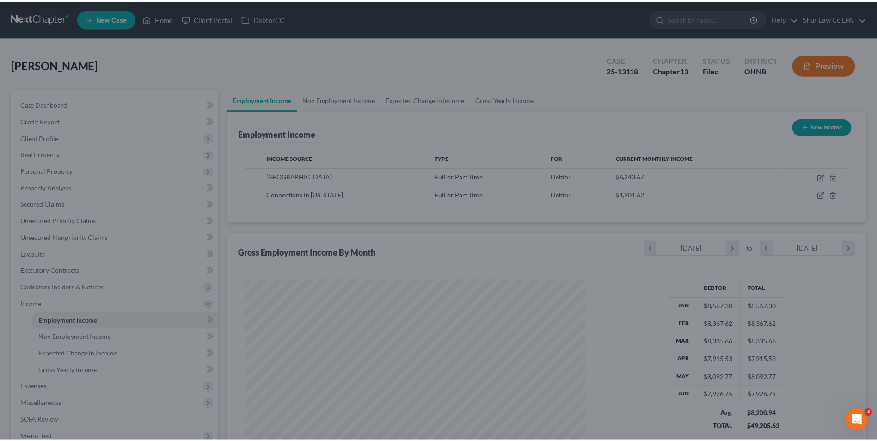
scroll to position [462076, 461886]
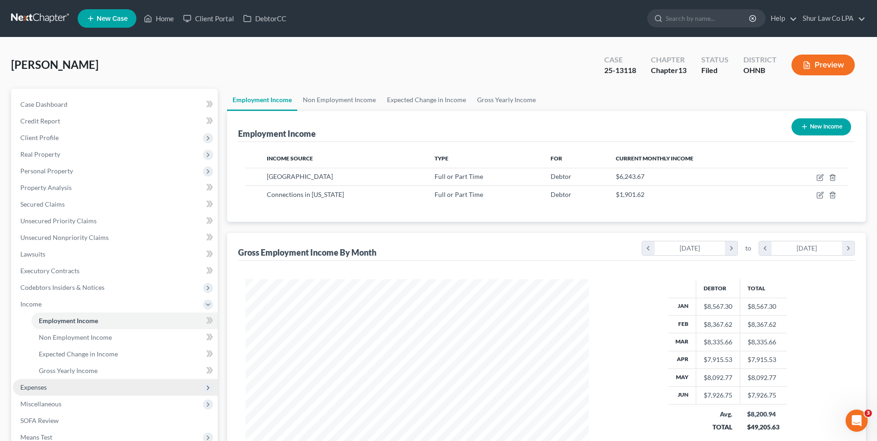
click at [45, 387] on span "Expenses" at bounding box center [33, 387] width 26 height 8
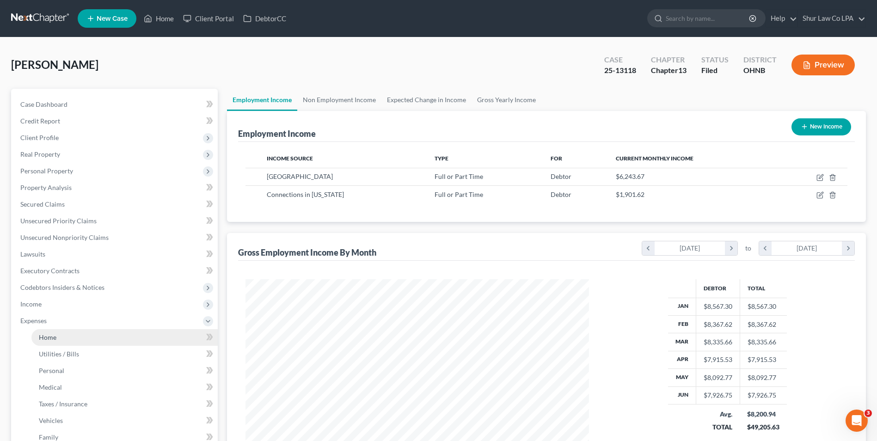
click at [56, 338] on link "Home" at bounding box center [124, 337] width 186 height 17
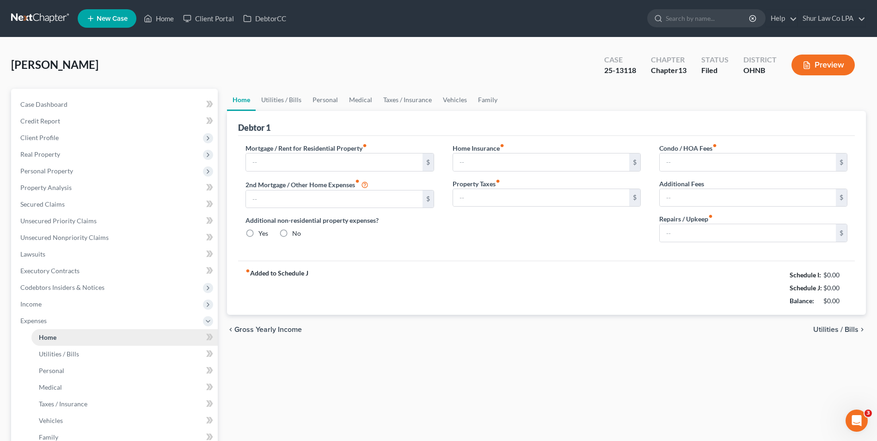
type input "0.00"
radio input "true"
type input "0.00"
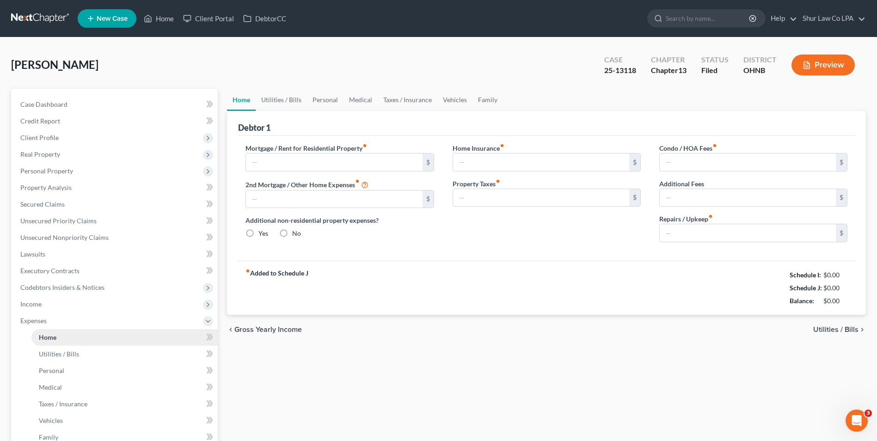
type input "0.00"
type input "150.00"
click at [290, 98] on link "Utilities / Bills" at bounding box center [281, 100] width 51 height 22
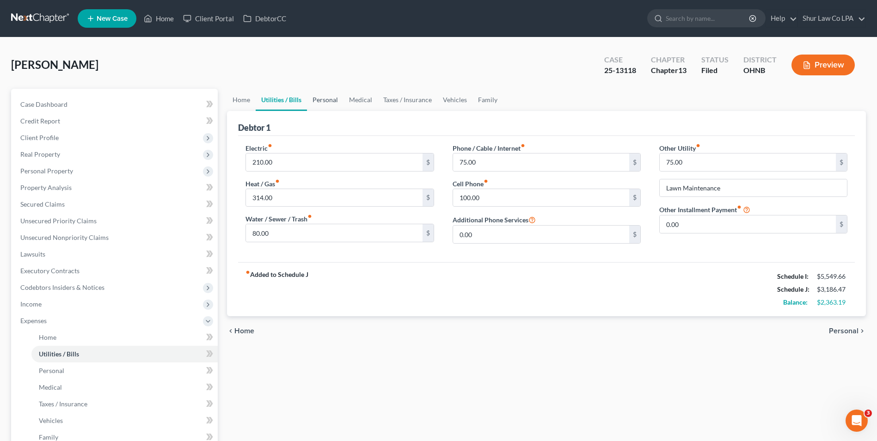
click at [322, 100] on link "Personal" at bounding box center [325, 100] width 37 height 22
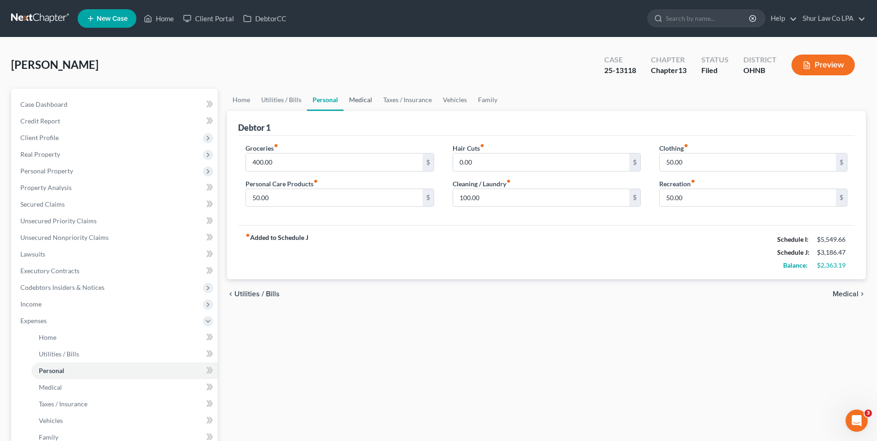
click at [352, 101] on link "Medical" at bounding box center [360, 100] width 34 height 22
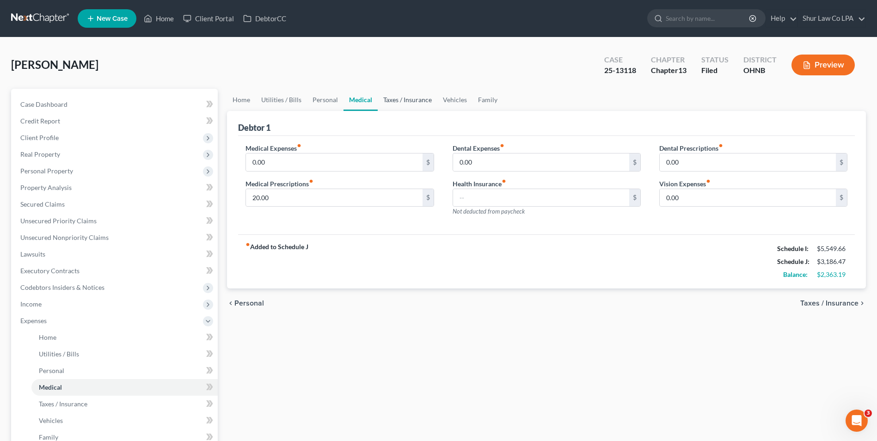
click at [424, 98] on link "Taxes / Insurance" at bounding box center [408, 100] width 60 height 22
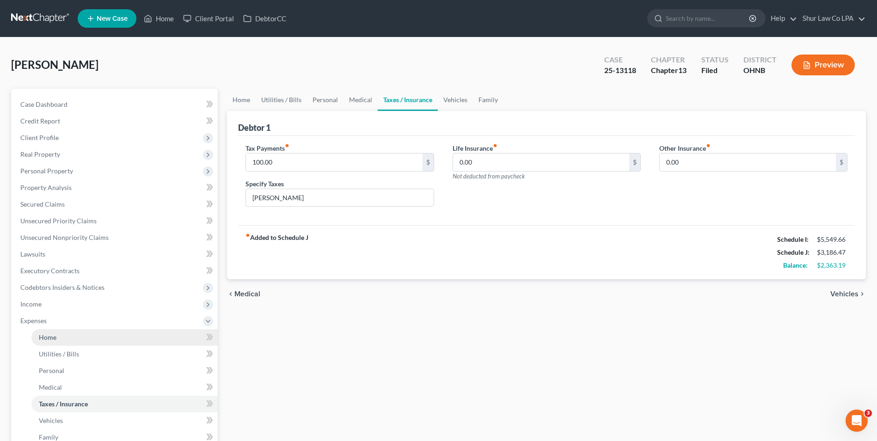
scroll to position [139, 0]
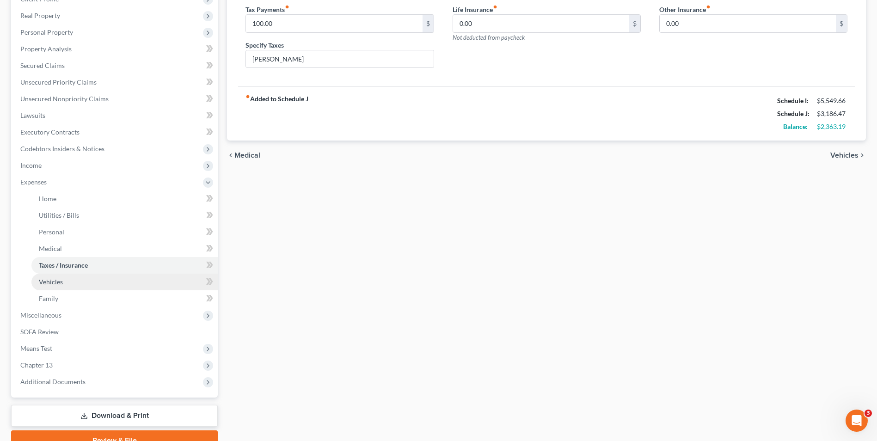
click at [71, 278] on link "Vehicles" at bounding box center [124, 282] width 186 height 17
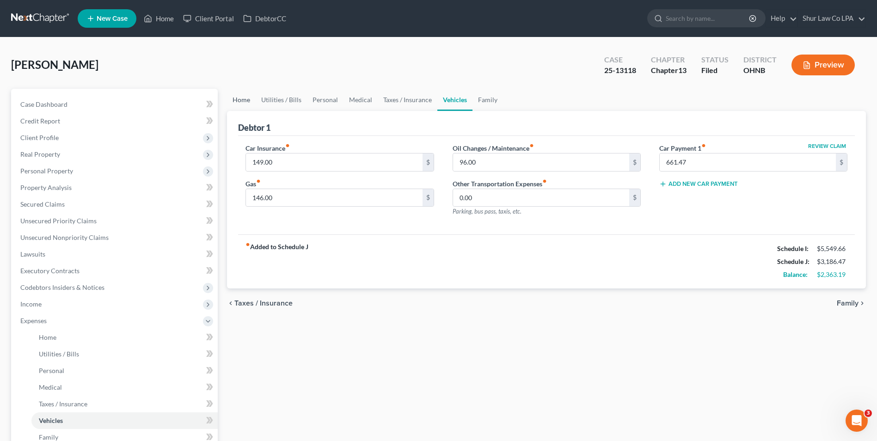
click at [237, 99] on link "Home" at bounding box center [241, 100] width 29 height 22
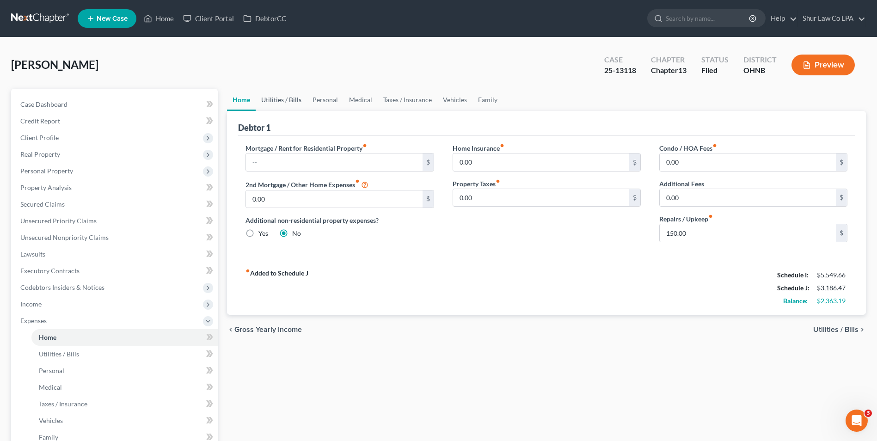
click at [271, 98] on link "Utilities / Bills" at bounding box center [281, 100] width 51 height 22
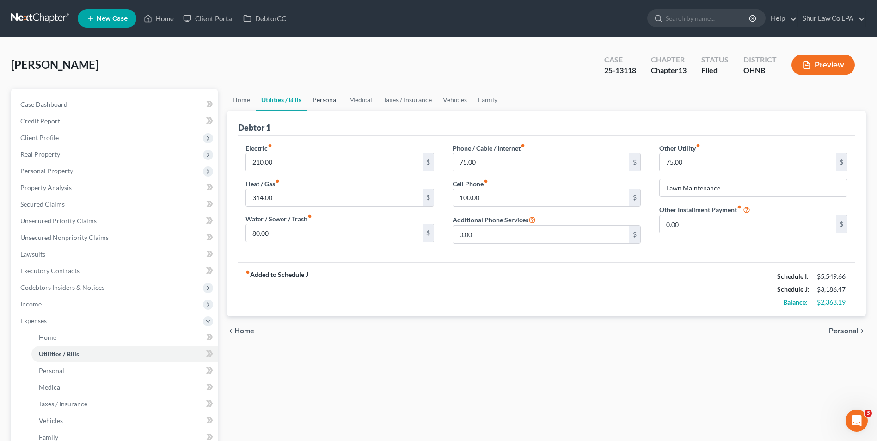
click at [316, 97] on link "Personal" at bounding box center [325, 100] width 37 height 22
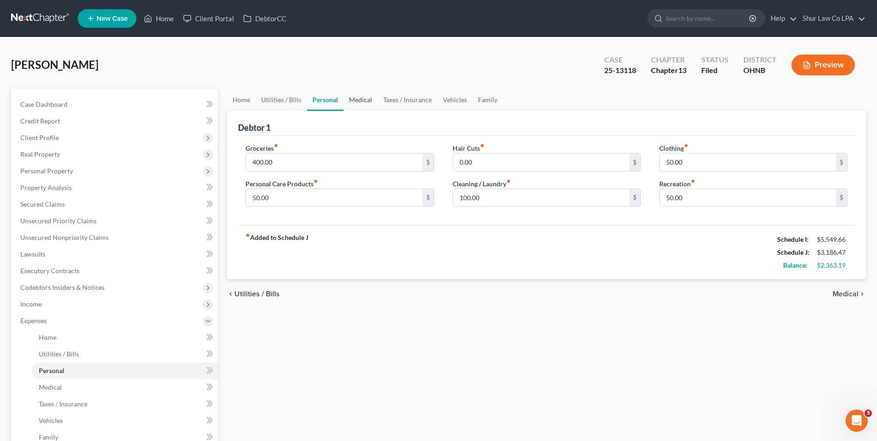
click at [358, 97] on link "Medical" at bounding box center [360, 100] width 34 height 22
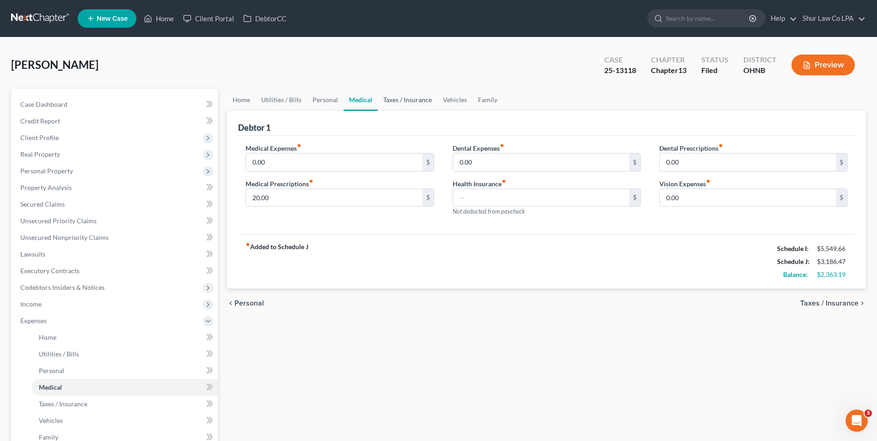
click at [390, 98] on link "Taxes / Insurance" at bounding box center [408, 100] width 60 height 22
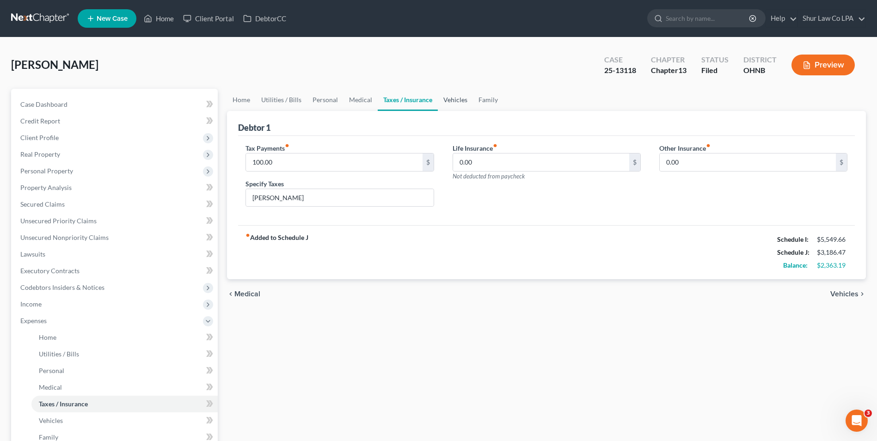
click at [457, 100] on link "Vehicles" at bounding box center [455, 100] width 35 height 22
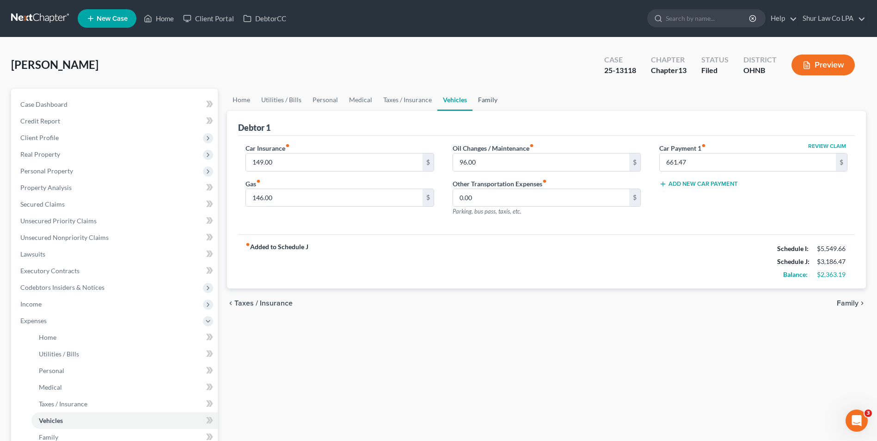
click at [488, 101] on link "Family" at bounding box center [487, 100] width 31 height 22
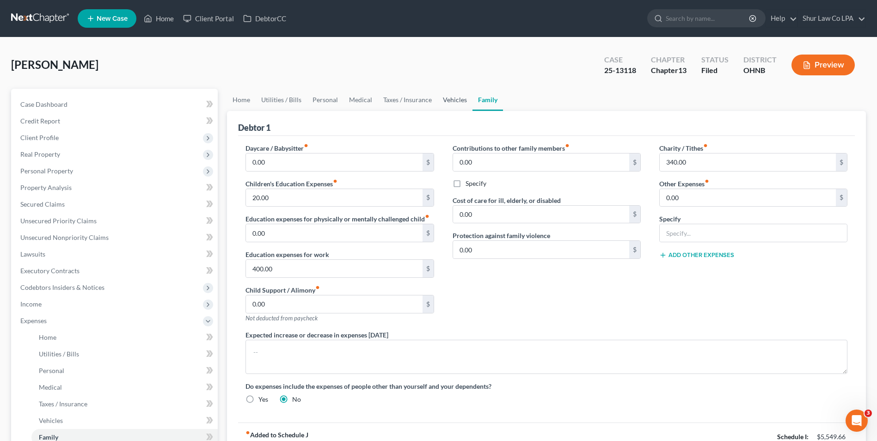
click at [456, 100] on link "Vehicles" at bounding box center [454, 100] width 35 height 22
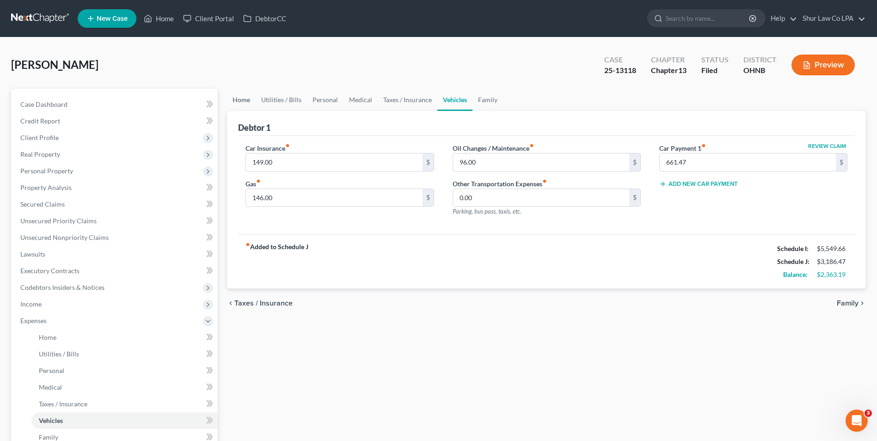
click at [249, 96] on link "Home" at bounding box center [241, 100] width 29 height 22
